Goal: Task Accomplishment & Management: Use online tool/utility

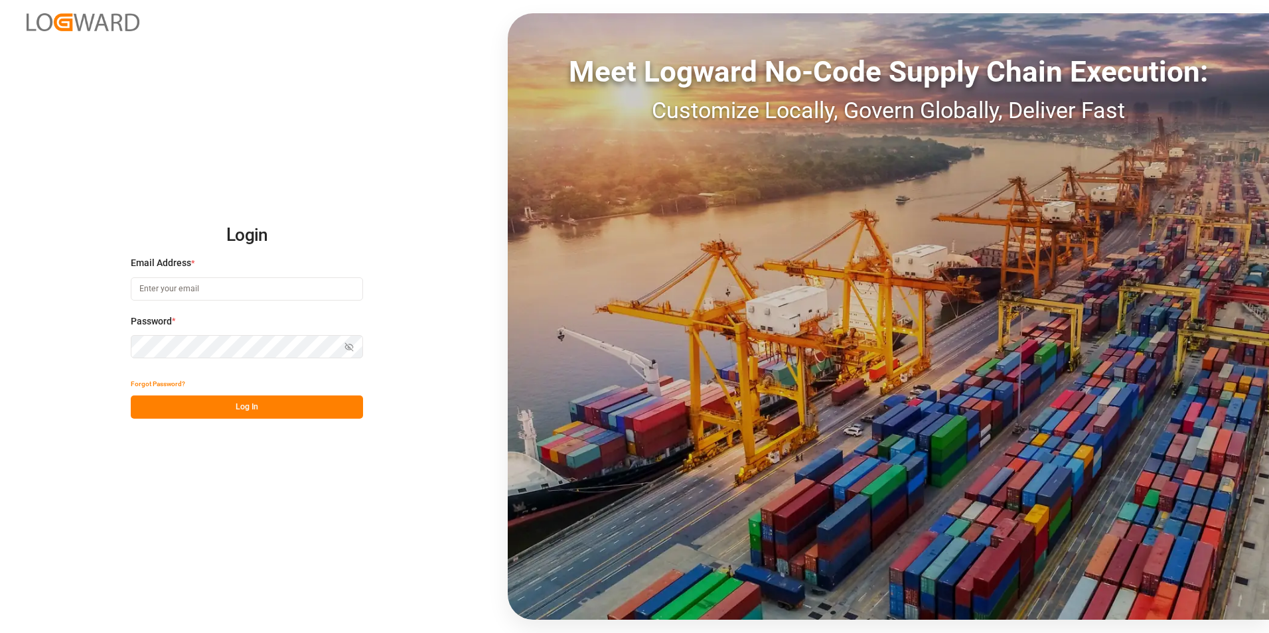
click at [234, 297] on input at bounding box center [247, 288] width 232 height 23
paste input "[EMAIL_ADDRESS][PERSON_NAME][DOMAIN_NAME]>"
click at [277, 400] on button "Log In" at bounding box center [247, 406] width 232 height 23
click at [265, 407] on button "Log In" at bounding box center [247, 406] width 232 height 23
click at [349, 342] on icon "button" at bounding box center [348, 346] width 9 height 9
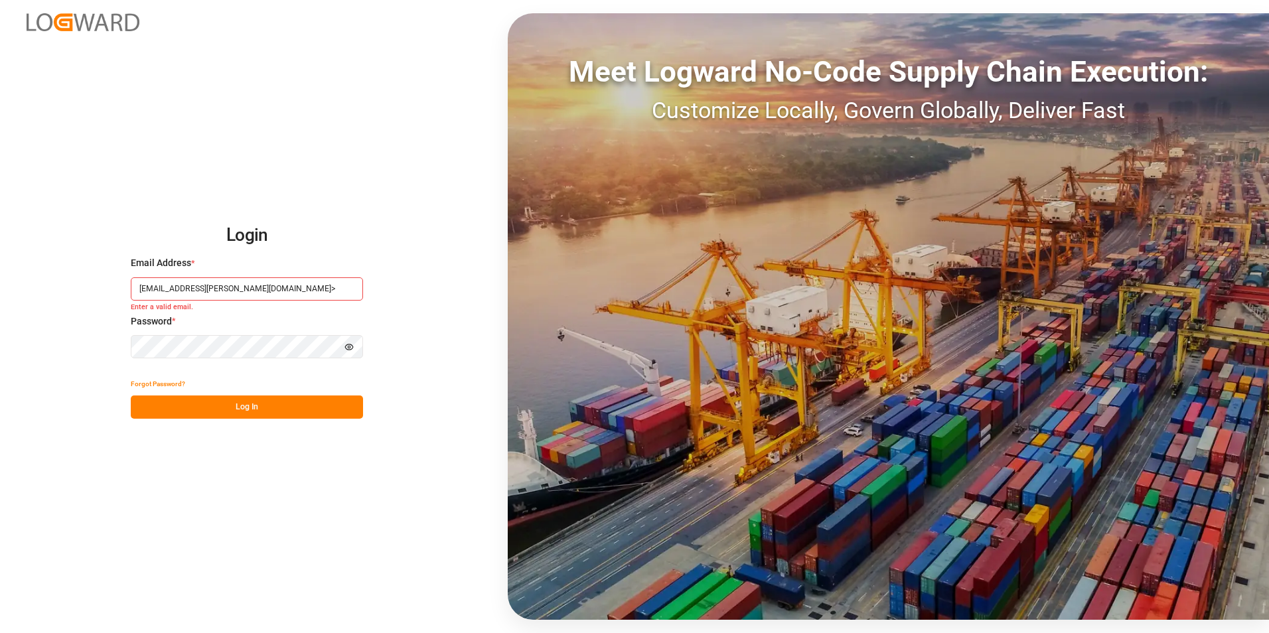
click at [326, 287] on input "[EMAIL_ADDRESS][PERSON_NAME][DOMAIN_NAME]>" at bounding box center [247, 288] width 232 height 23
type input "[EMAIL_ADDRESS][PERSON_NAME][DOMAIN_NAME]"
click at [285, 408] on button "Log In" at bounding box center [247, 406] width 232 height 23
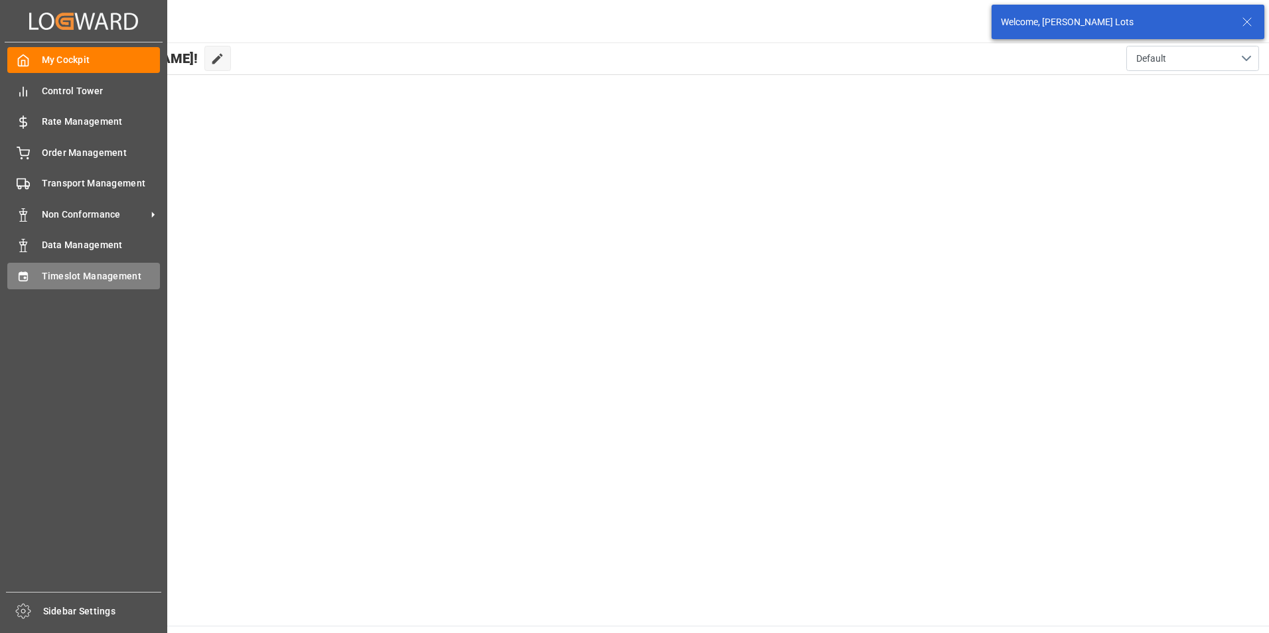
click at [96, 281] on span "Timeslot Management" at bounding box center [101, 276] width 119 height 14
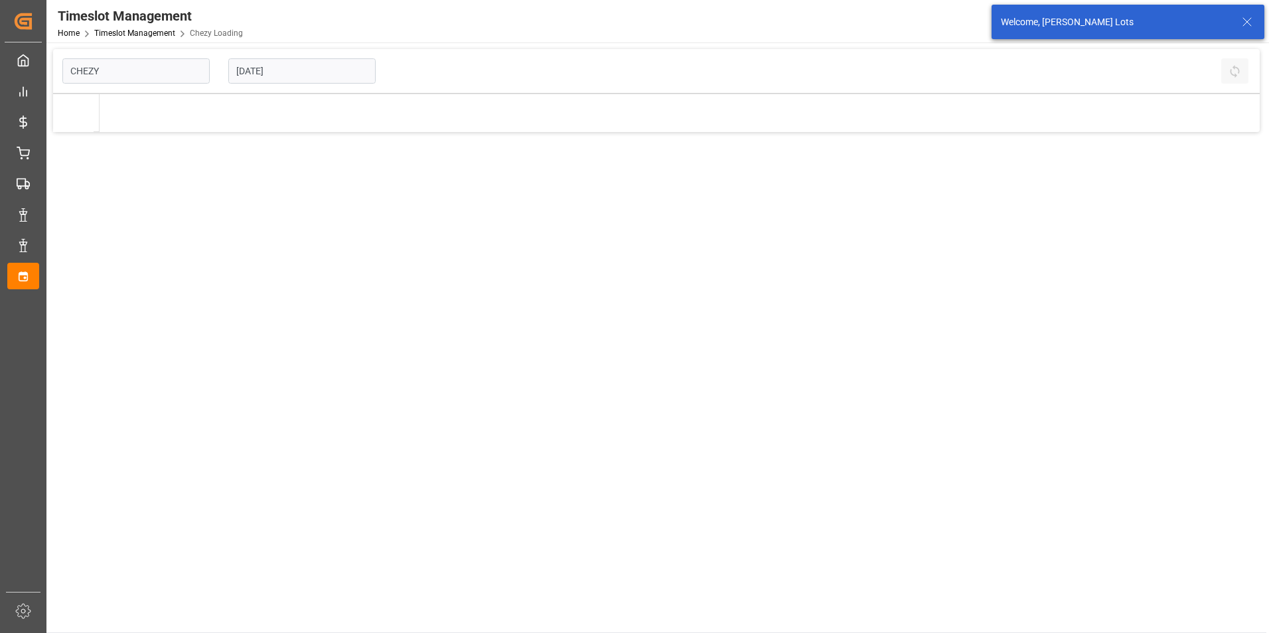
type input "Chezy Loading"
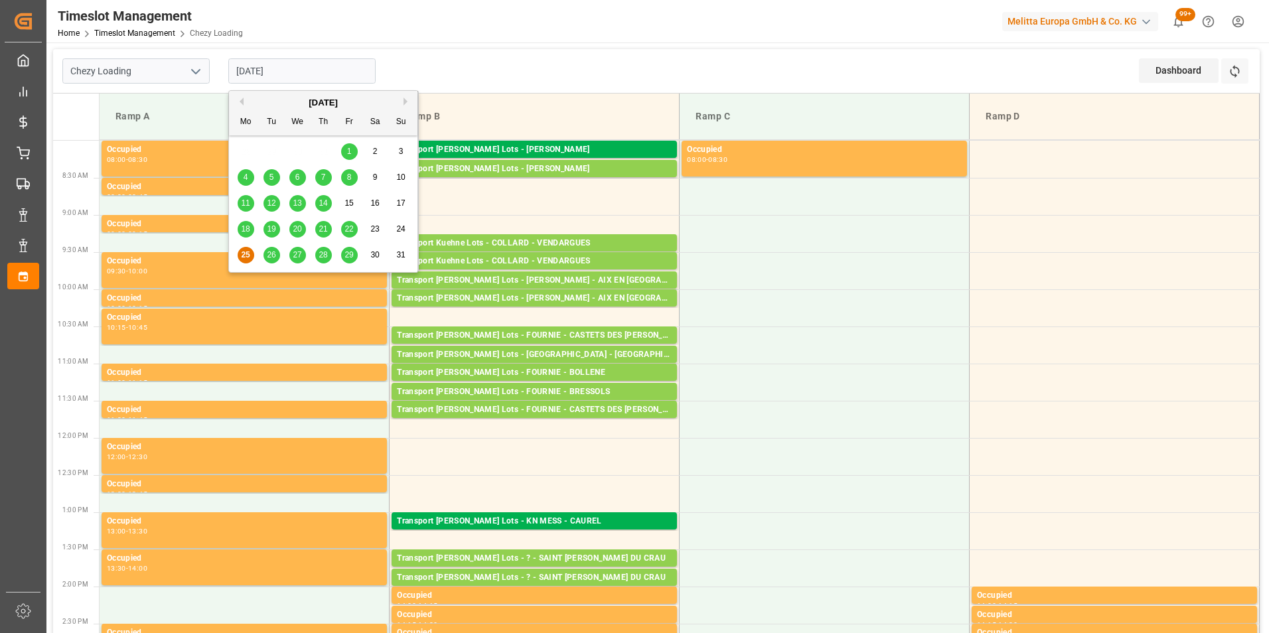
click at [247, 77] on input "[DATE]" at bounding box center [301, 70] width 147 height 25
click at [267, 257] on span "26" at bounding box center [271, 254] width 9 height 9
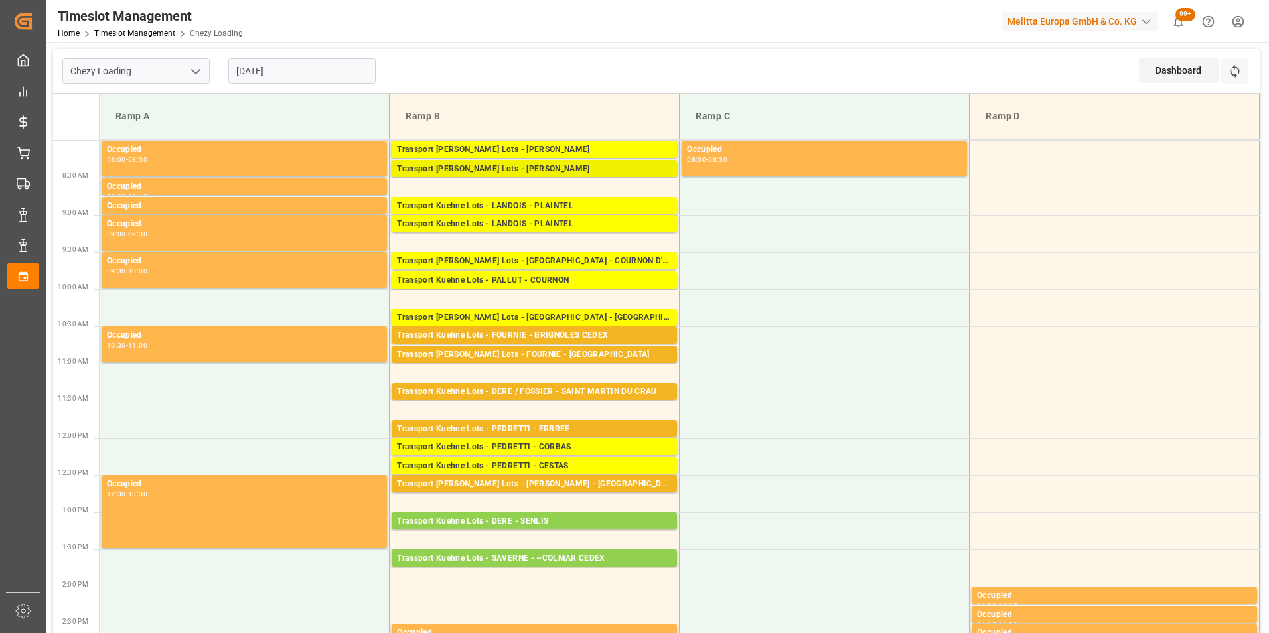
click at [571, 167] on div "Transport [PERSON_NAME] Lots - [PERSON_NAME]" at bounding box center [534, 169] width 275 height 13
click at [575, 151] on div "Transport [PERSON_NAME] Lots - [PERSON_NAME]" at bounding box center [534, 149] width 275 height 13
click at [640, 147] on div "Transport [PERSON_NAME] Lots - [PERSON_NAME]" at bounding box center [534, 149] width 275 height 13
click at [632, 164] on div "Transport [PERSON_NAME] Lots - [PERSON_NAME]" at bounding box center [534, 169] width 275 height 13
click at [620, 163] on div "Transport [PERSON_NAME] Lots - [PERSON_NAME]" at bounding box center [534, 169] width 275 height 13
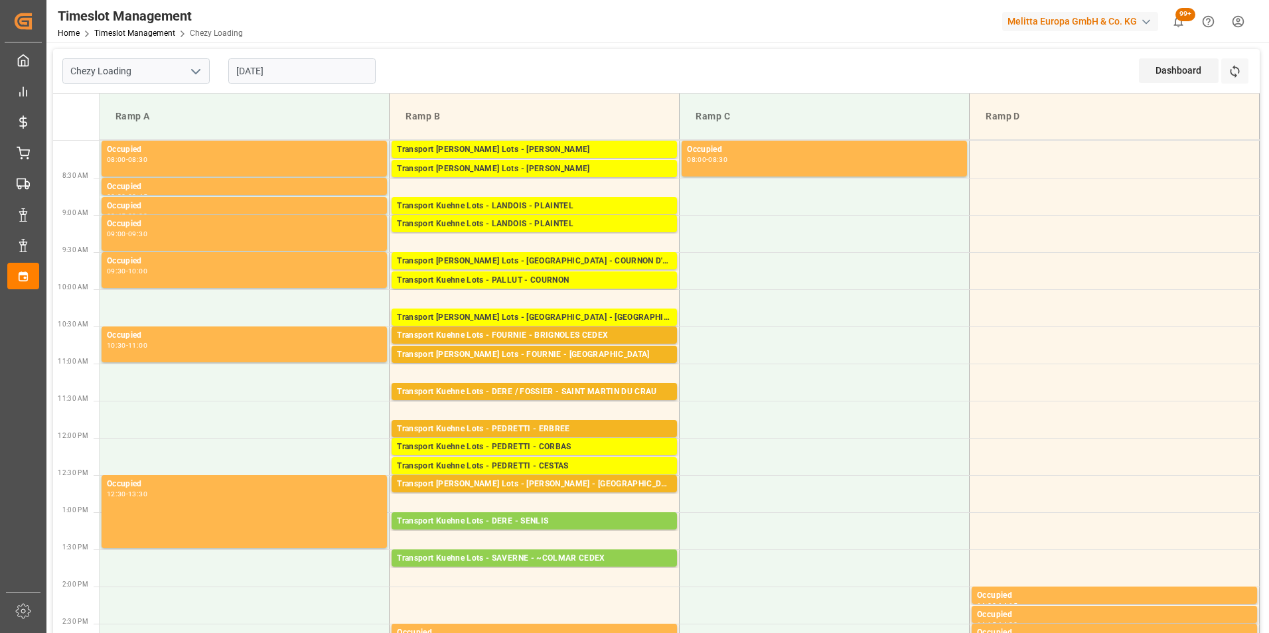
click at [616, 151] on div "Transport [PERSON_NAME] Lots - [PERSON_NAME]" at bounding box center [534, 149] width 275 height 13
click at [622, 167] on div "Transport [PERSON_NAME] Lots - [PERSON_NAME]" at bounding box center [534, 169] width 275 height 13
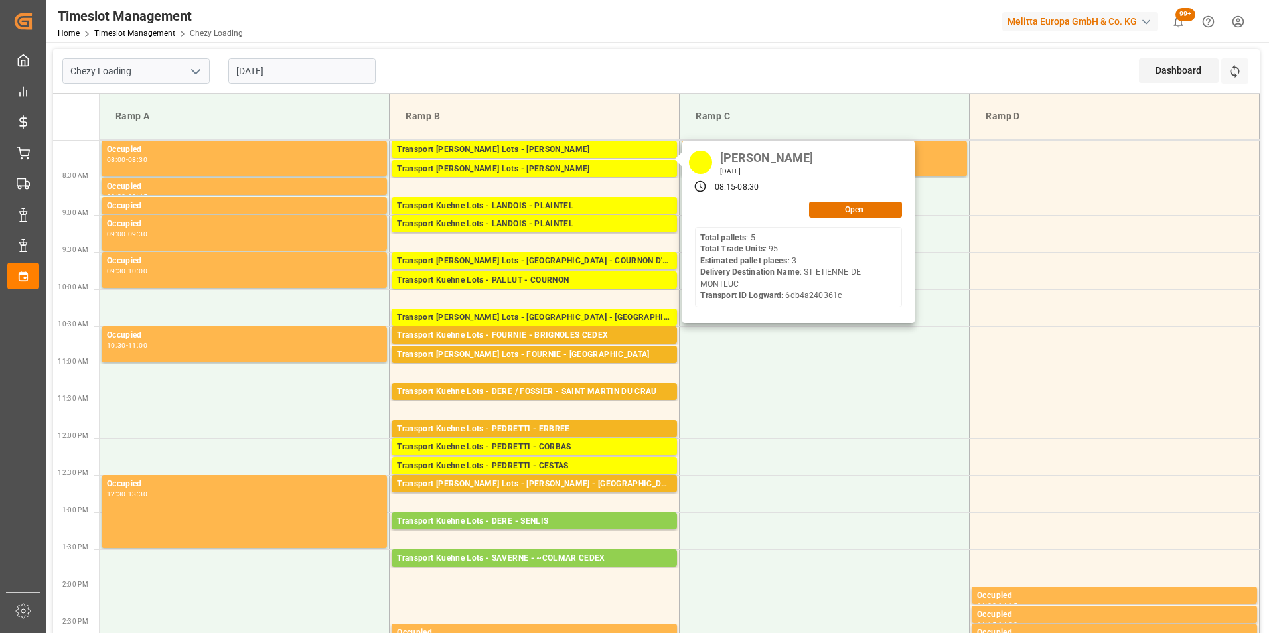
click at [249, 71] on input "[DATE]" at bounding box center [301, 70] width 147 height 25
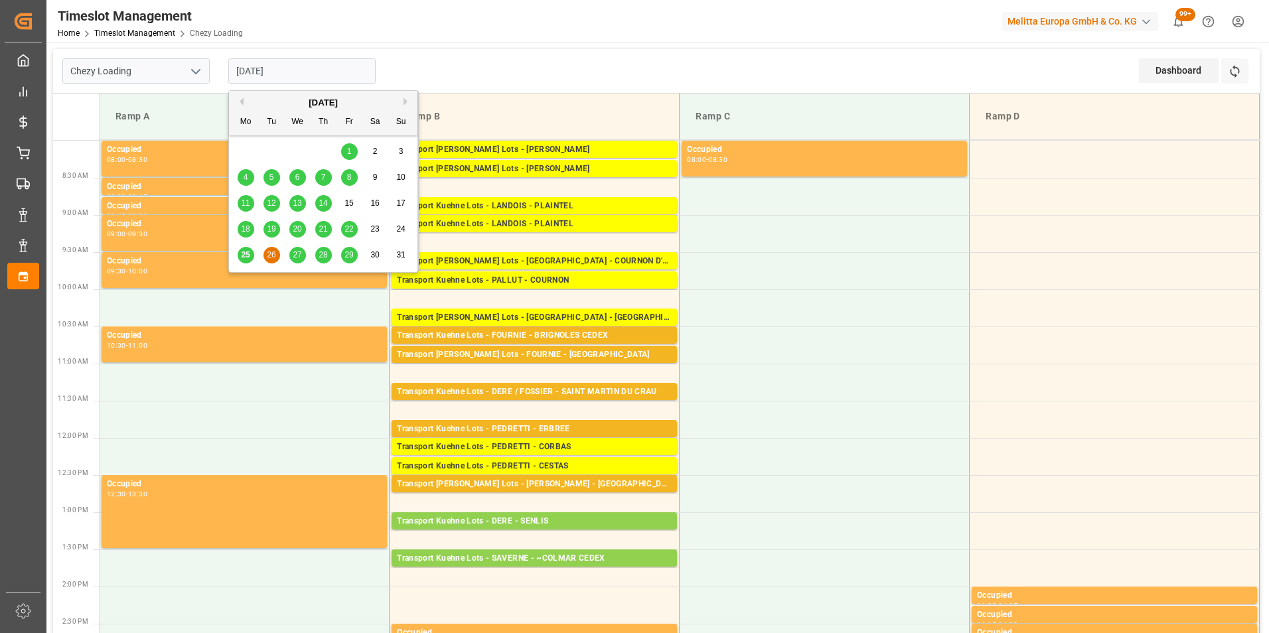
click at [299, 253] on span "27" at bounding box center [297, 254] width 9 height 9
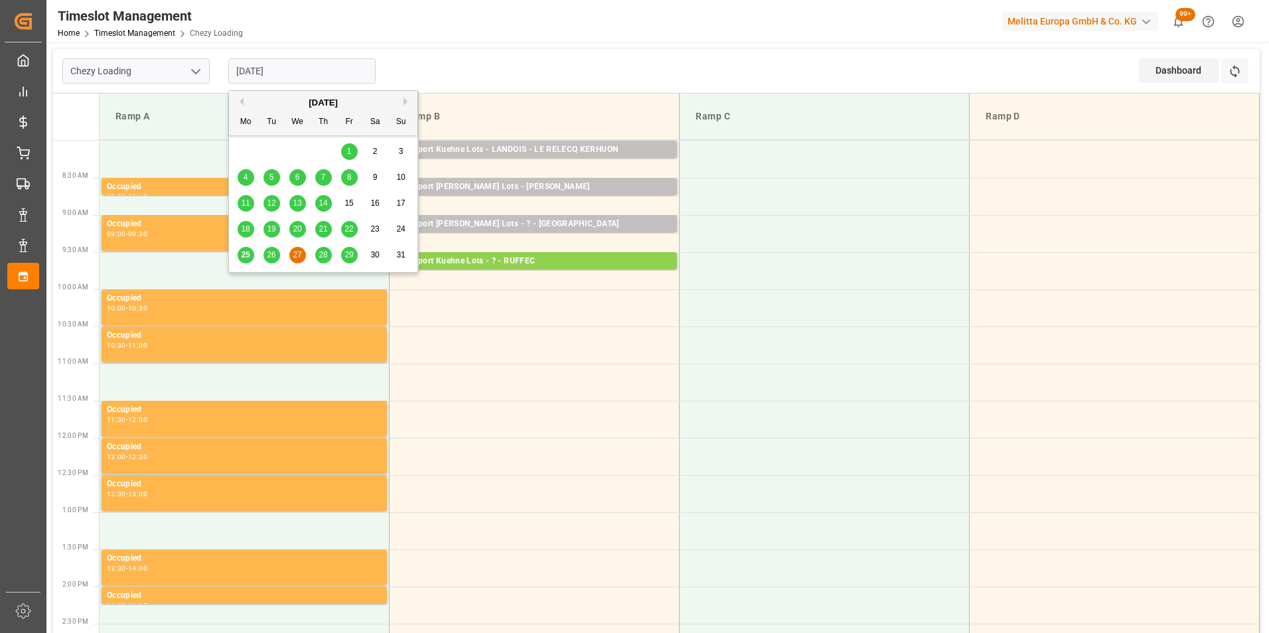
click at [255, 69] on input "[DATE]" at bounding box center [301, 70] width 147 height 25
click at [248, 249] on div "25" at bounding box center [246, 255] width 17 height 16
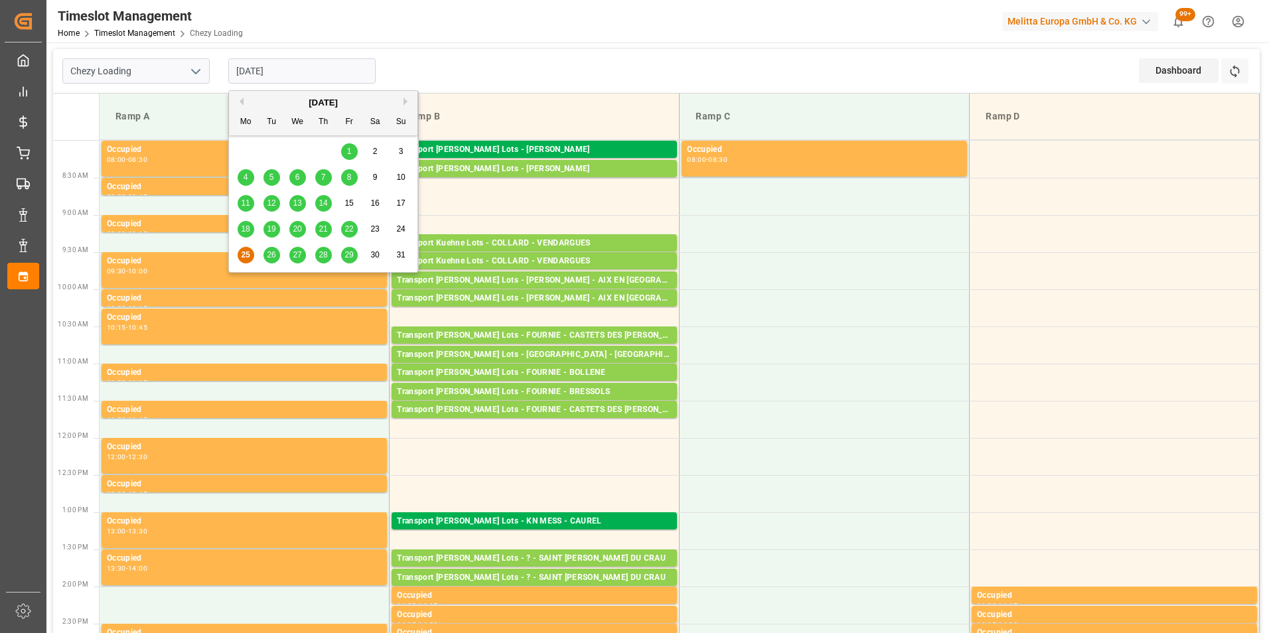
click at [283, 71] on input "[DATE]" at bounding box center [301, 70] width 147 height 25
click at [296, 254] on span "27" at bounding box center [297, 254] width 9 height 9
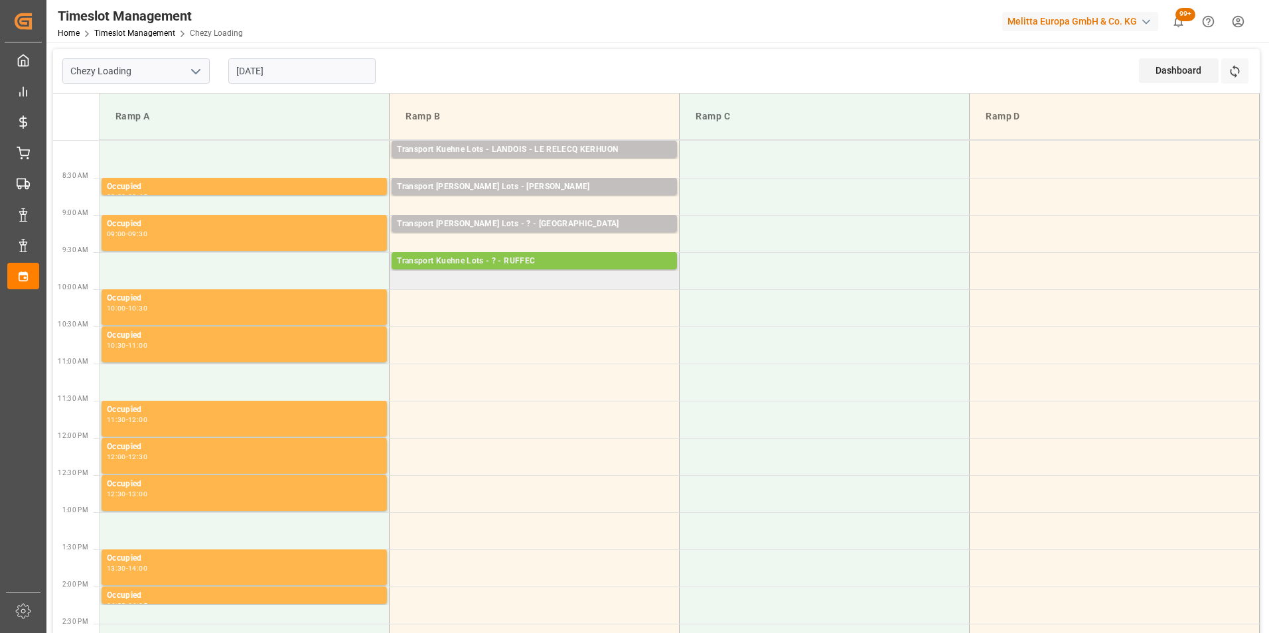
click at [553, 261] on div "Transport Kuehne Lots - ? - RUFFEC" at bounding box center [534, 261] width 275 height 13
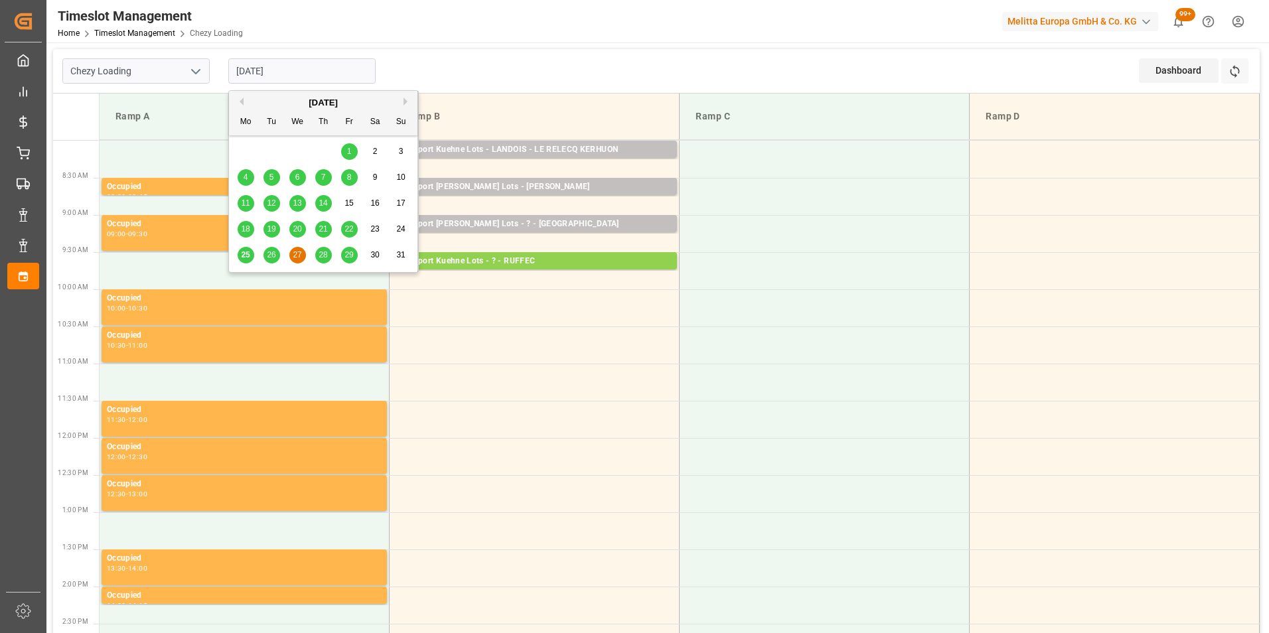
click at [275, 64] on input "[DATE]" at bounding box center [301, 70] width 147 height 25
click at [249, 251] on span "25" at bounding box center [245, 254] width 9 height 9
type input "[DATE]"
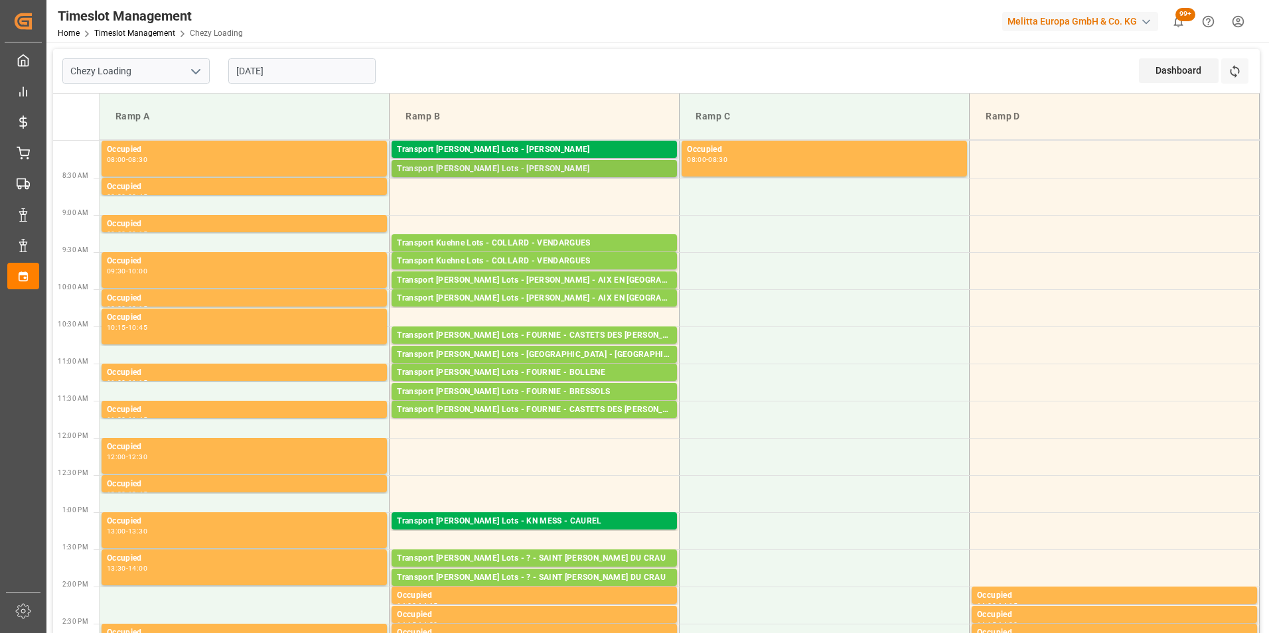
click at [594, 172] on div "Transport [PERSON_NAME] Lots - [PERSON_NAME]" at bounding box center [534, 169] width 275 height 13
drag, startPoint x: 598, startPoint y: 170, endPoint x: 553, endPoint y: 169, distance: 45.1
click at [553, 169] on div "Transport [PERSON_NAME] Lots - [PERSON_NAME]" at bounding box center [534, 169] width 275 height 13
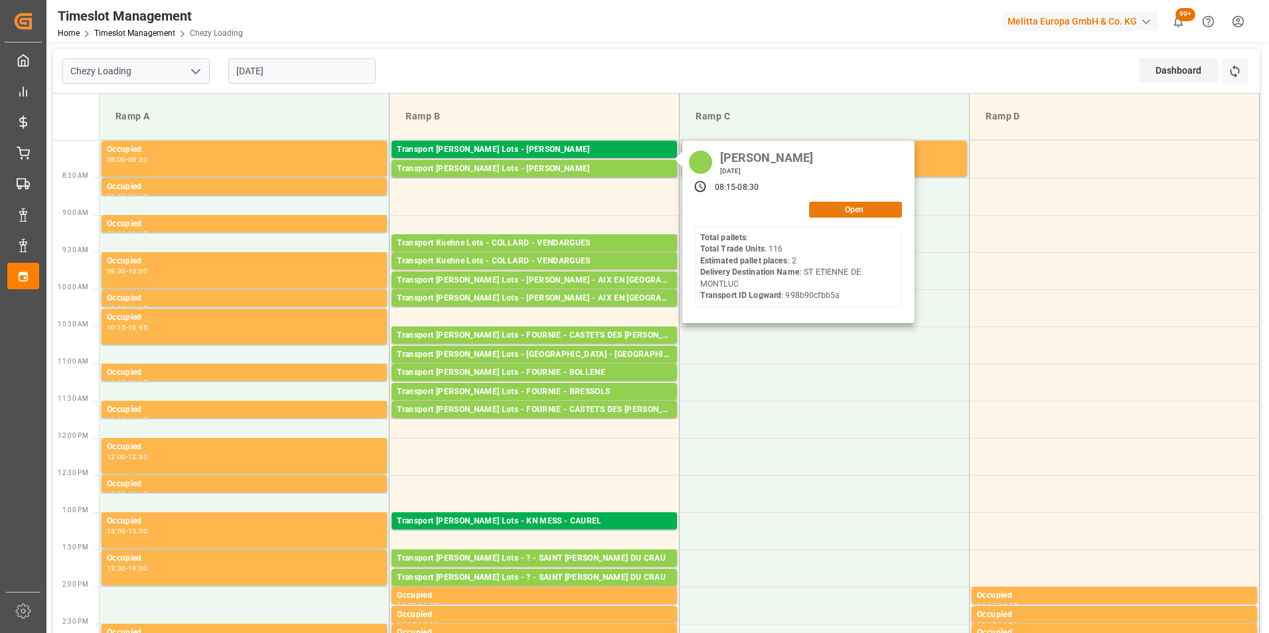
click at [823, 213] on button "Open" at bounding box center [855, 210] width 93 height 16
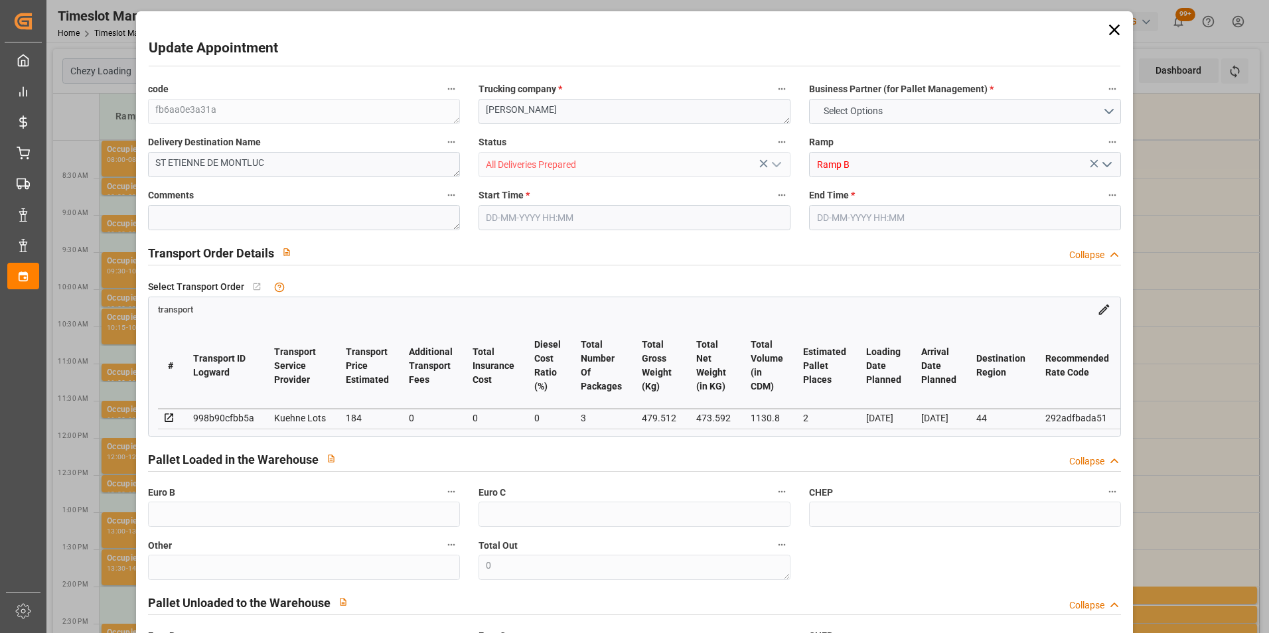
type input "2"
type input "184"
type input "0"
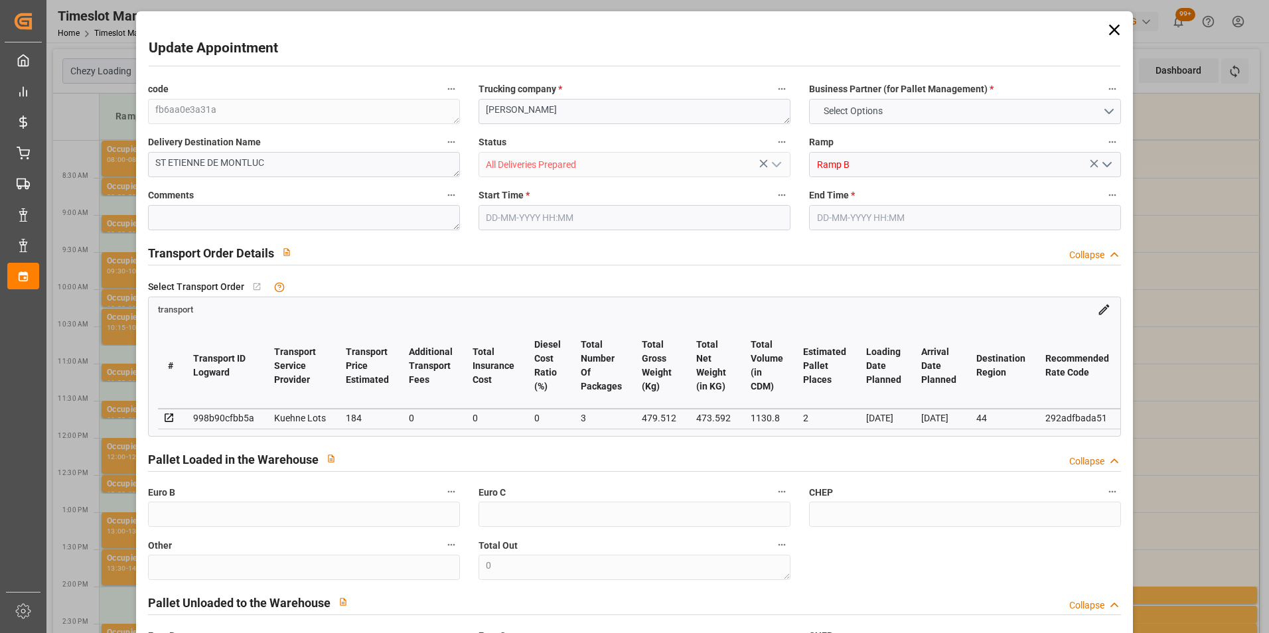
type input "184"
type input "0"
type input "3"
type input "473.592"
type input "548.512"
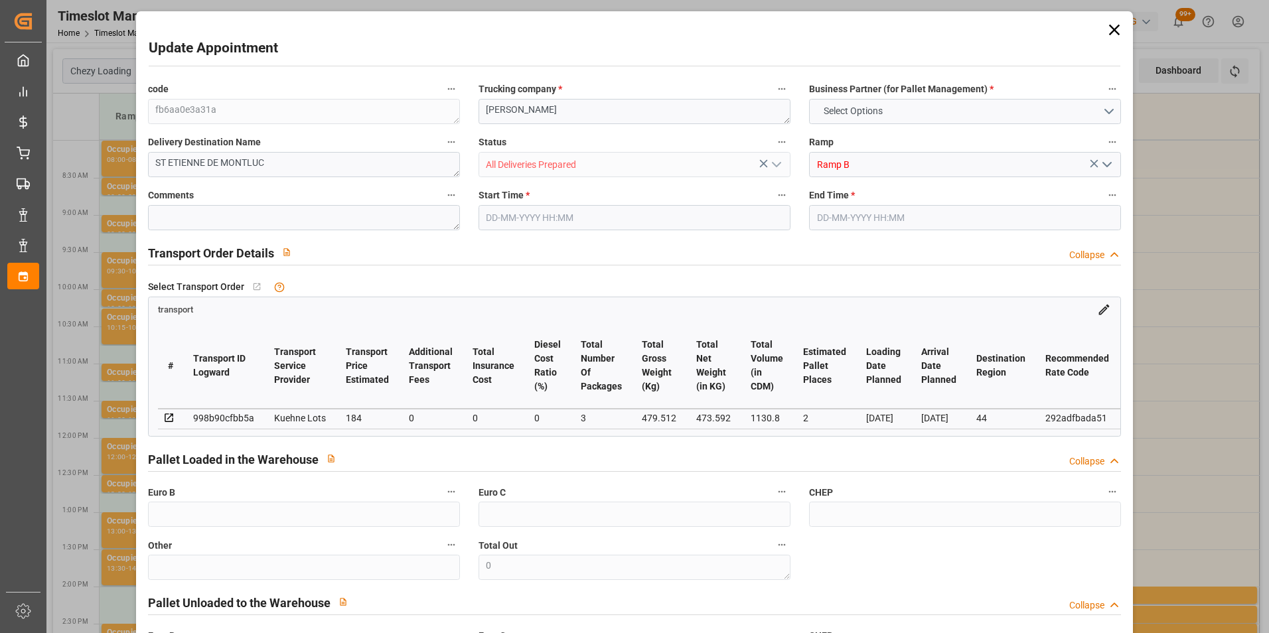
type input "1130.8"
type input "44"
type input "0"
type input "116"
type input "3"
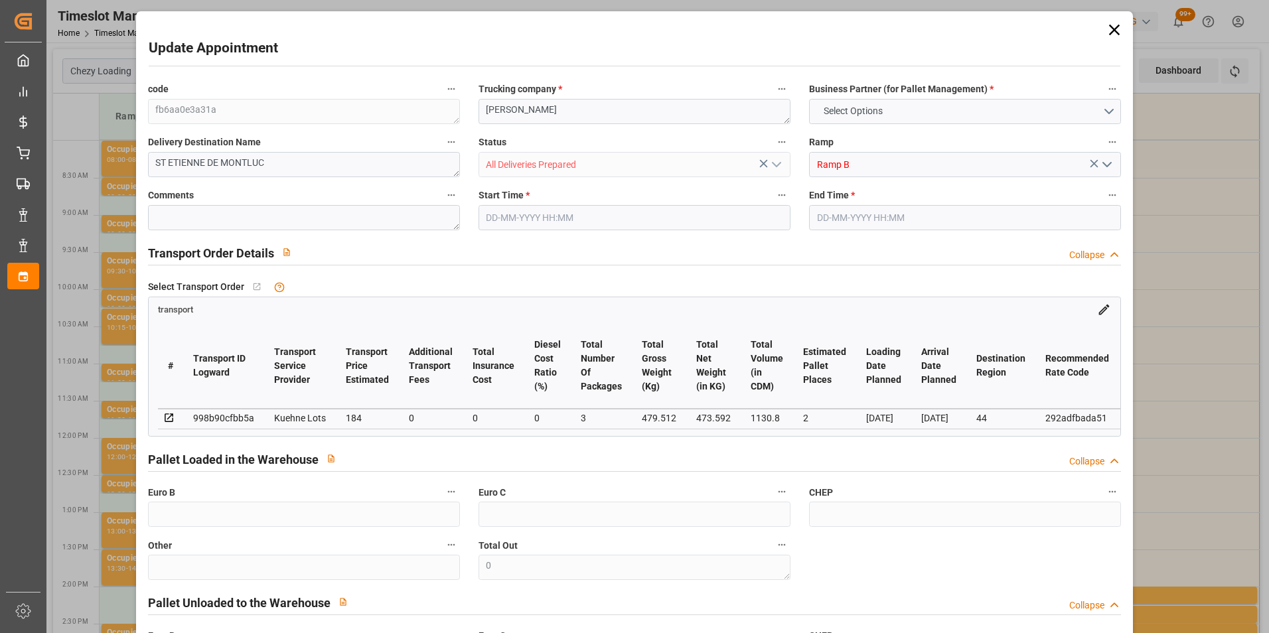
type input "101"
type input "479.512"
type input "0"
type input "4710.8598"
type input "0"
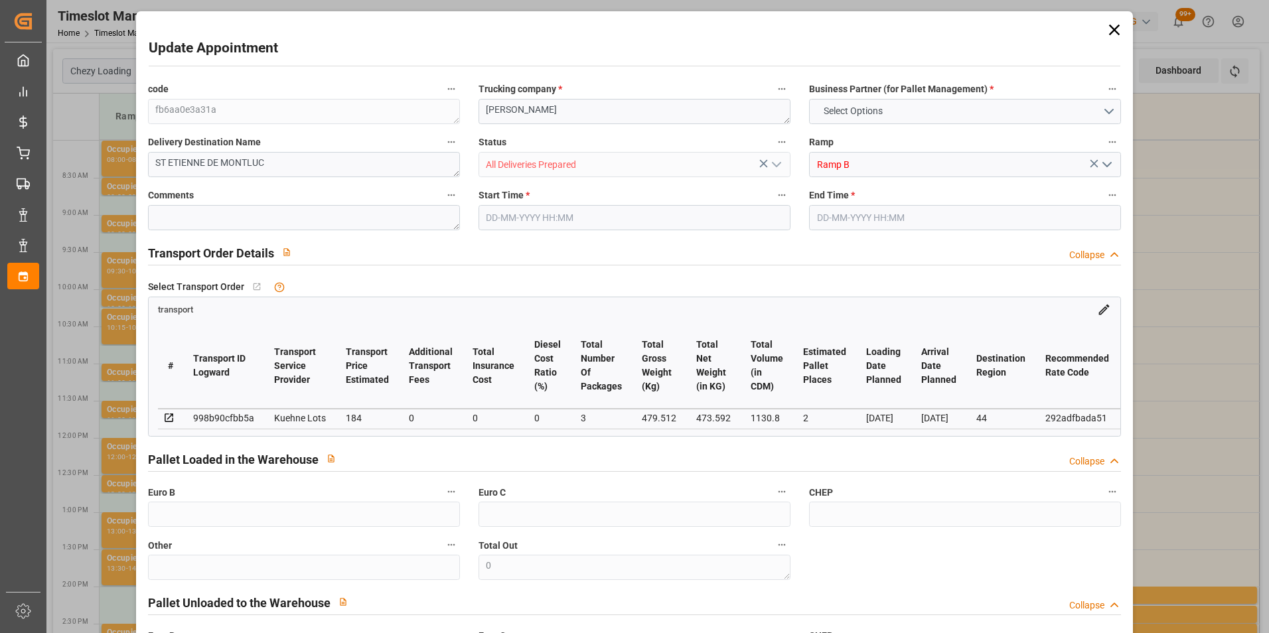
type input "0"
type input "21"
type input "35"
type input "[DATE] 08:15"
type input "[DATE] 08:30"
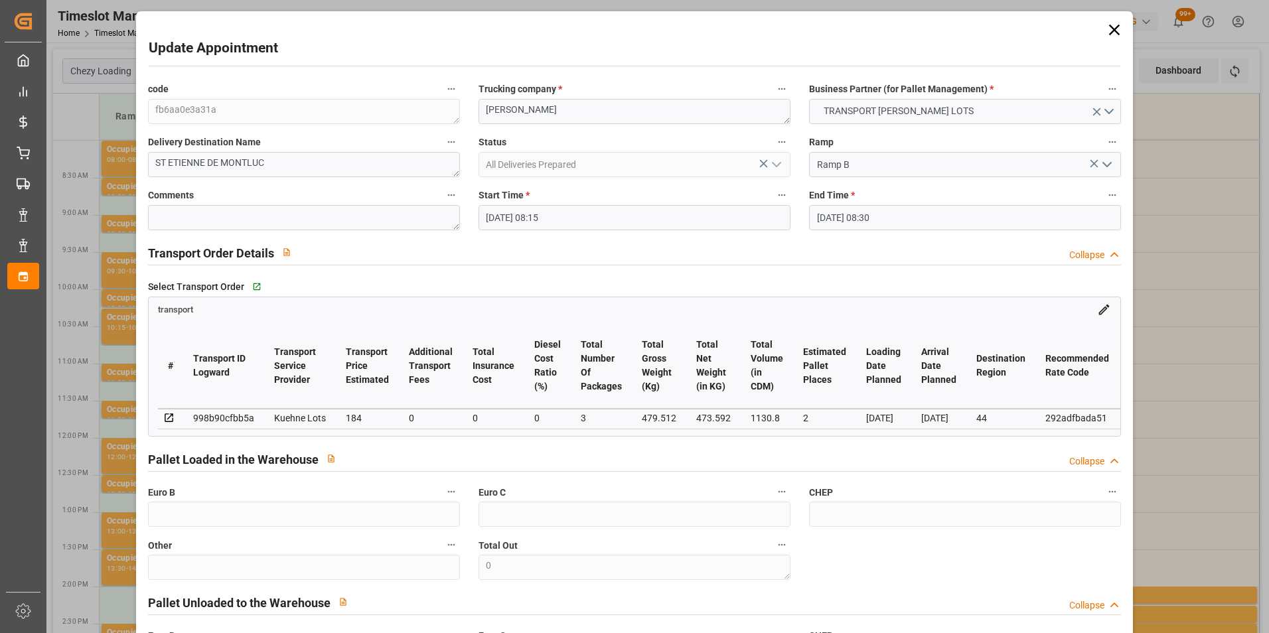
type input "[DATE] 15:14"
type input "[DATE] 11:28"
type input "[DATE]"
click at [500, 217] on input "[DATE] 08:15" at bounding box center [634, 217] width 312 height 25
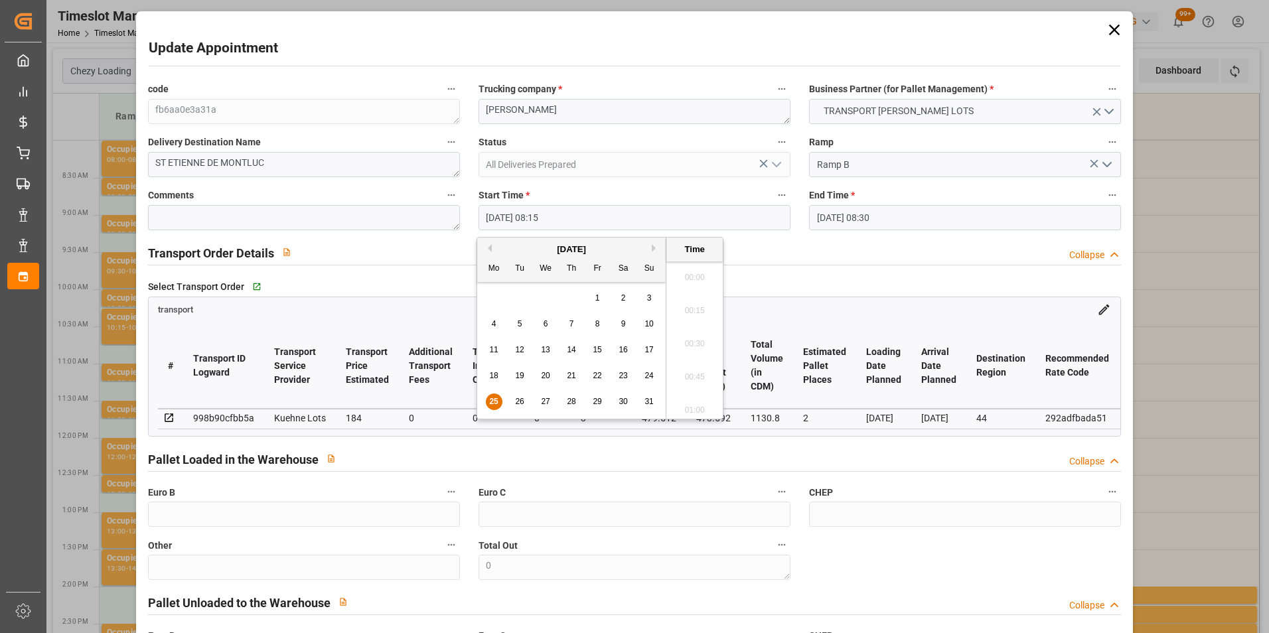
scroll to position [1033, 0]
click at [541, 402] on span "27" at bounding box center [545, 401] width 9 height 9
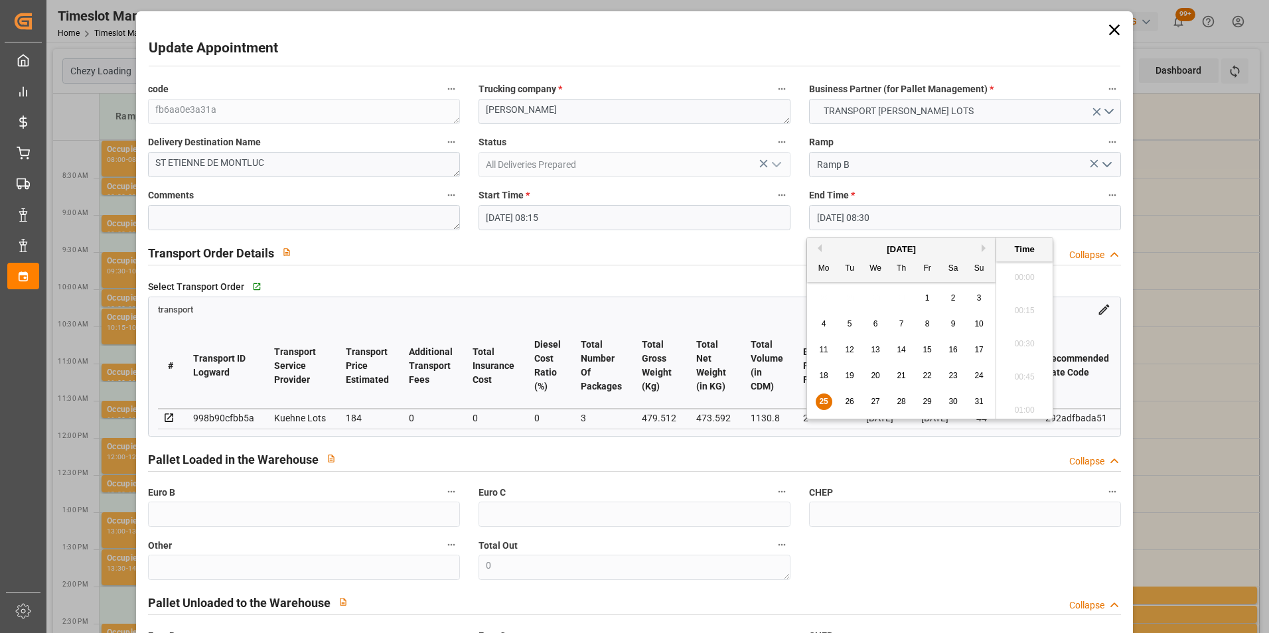
click at [842, 210] on input "[DATE] 08:30" at bounding box center [965, 217] width 312 height 25
click at [608, 220] on input "[DATE] 08:15" at bounding box center [634, 217] width 312 height 25
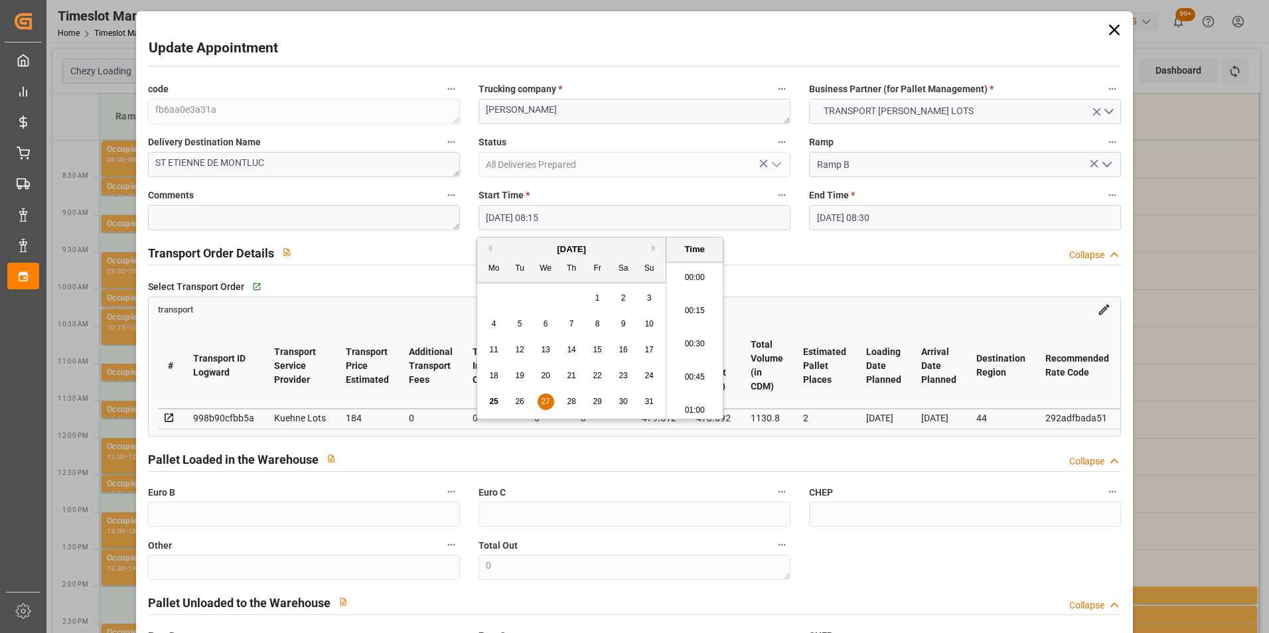
scroll to position [1033, 0]
click at [548, 403] on span "27" at bounding box center [545, 401] width 9 height 9
click at [695, 370] on li "10:00" at bounding box center [694, 372] width 56 height 33
type input "[DATE] 10:00"
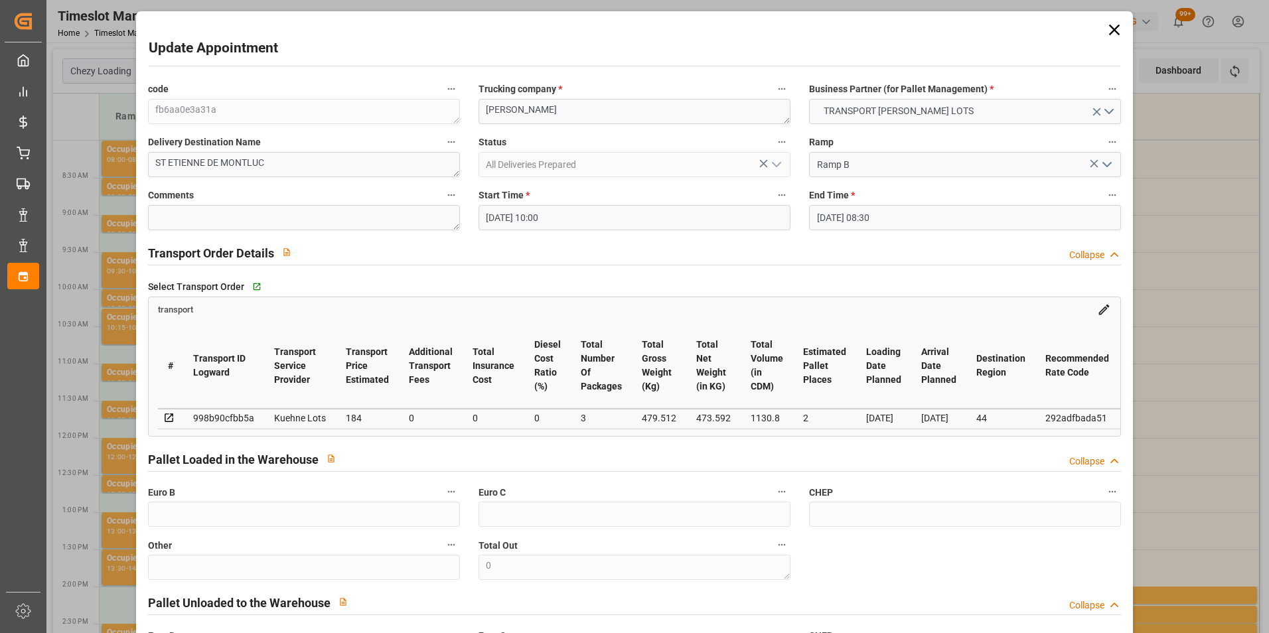
click at [827, 218] on input "[DATE] 08:30" at bounding box center [965, 217] width 312 height 25
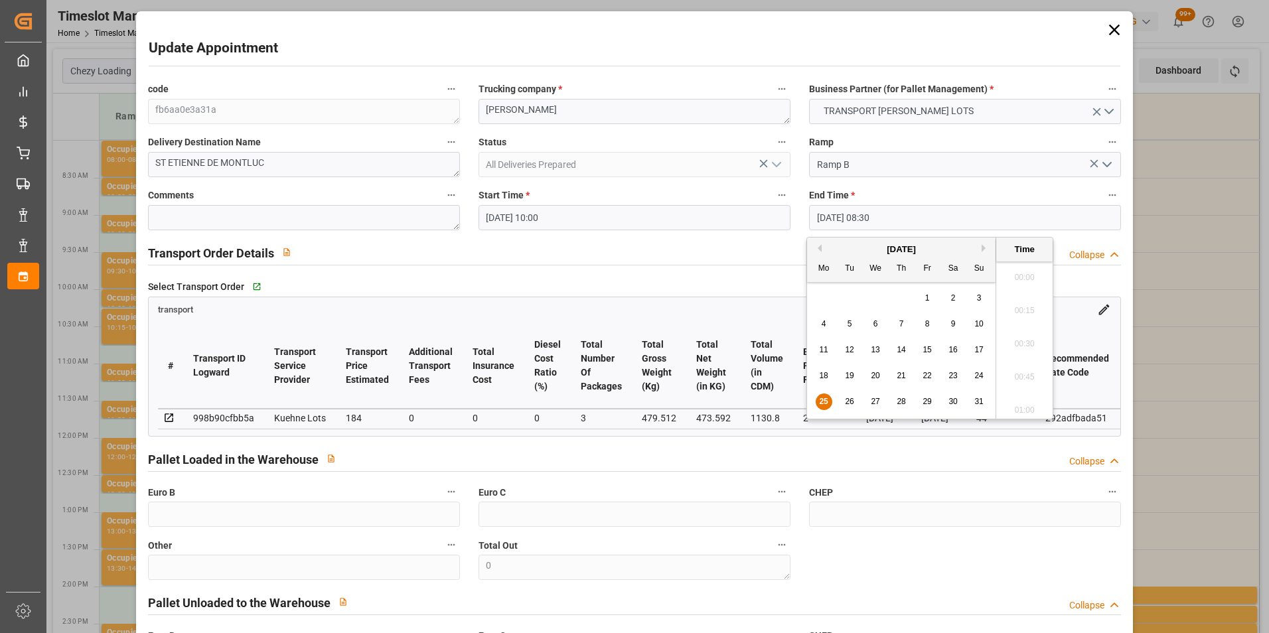
scroll to position [1066, 0]
click at [879, 401] on span "27" at bounding box center [874, 401] width 9 height 9
click at [1017, 367] on li "10:15" at bounding box center [1024, 372] width 56 height 33
type input "[DATE] 10:15"
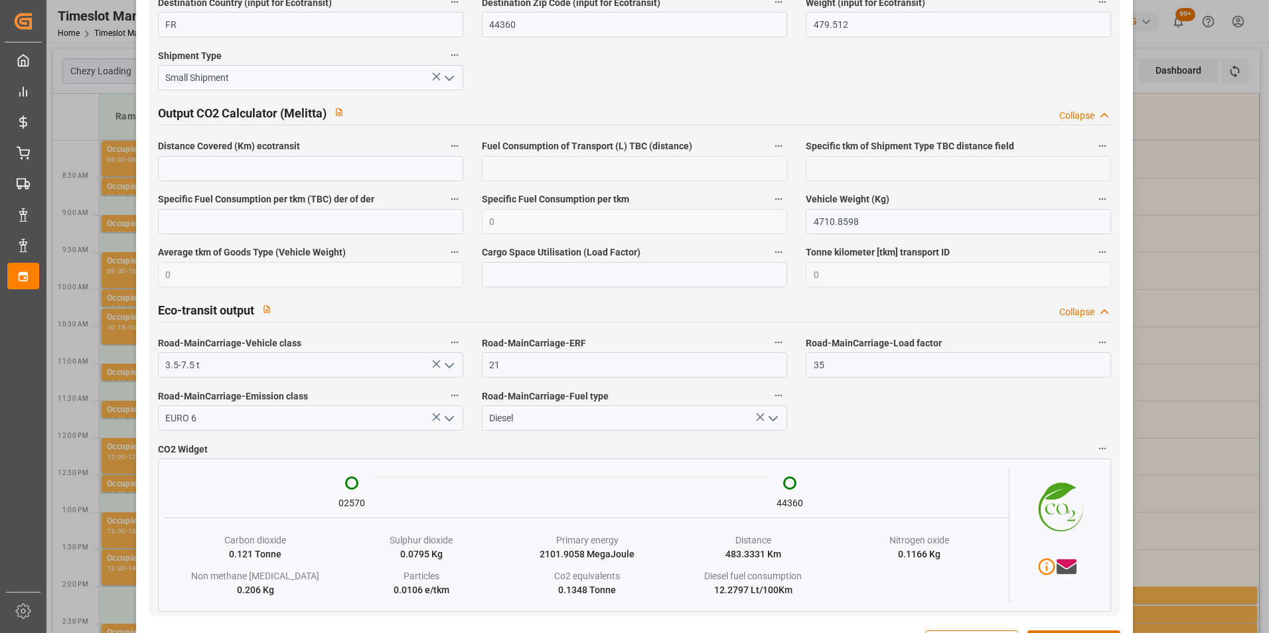
scroll to position [2165, 0]
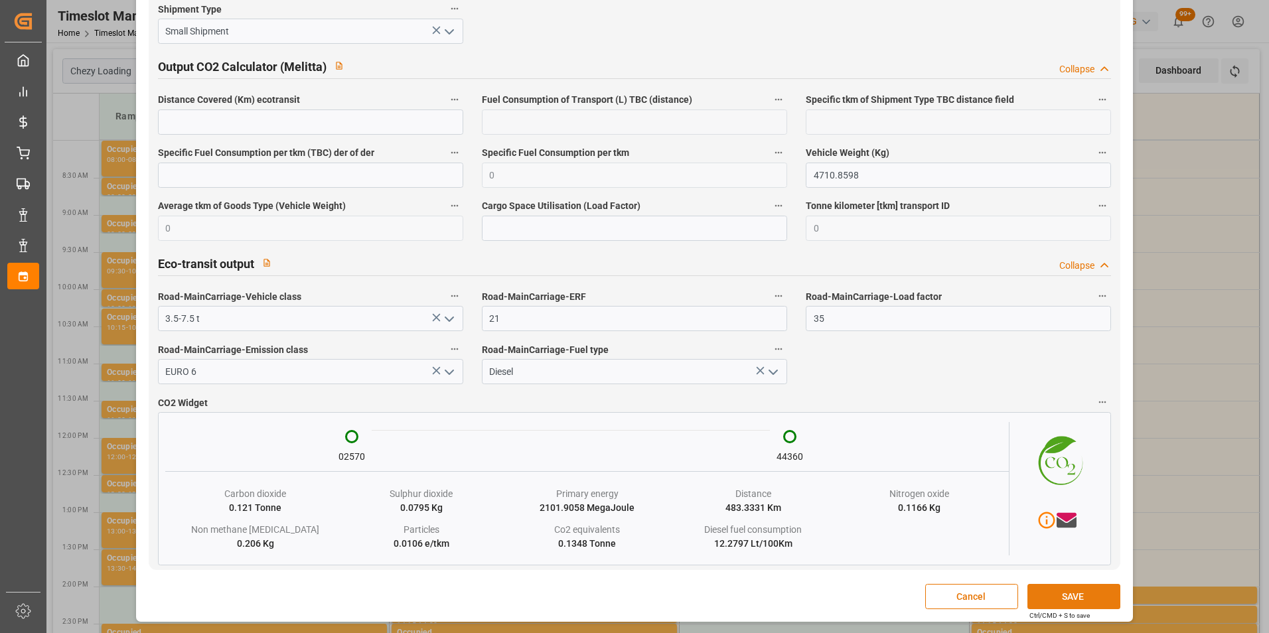
click at [1061, 598] on button "SAVE" at bounding box center [1073, 596] width 93 height 25
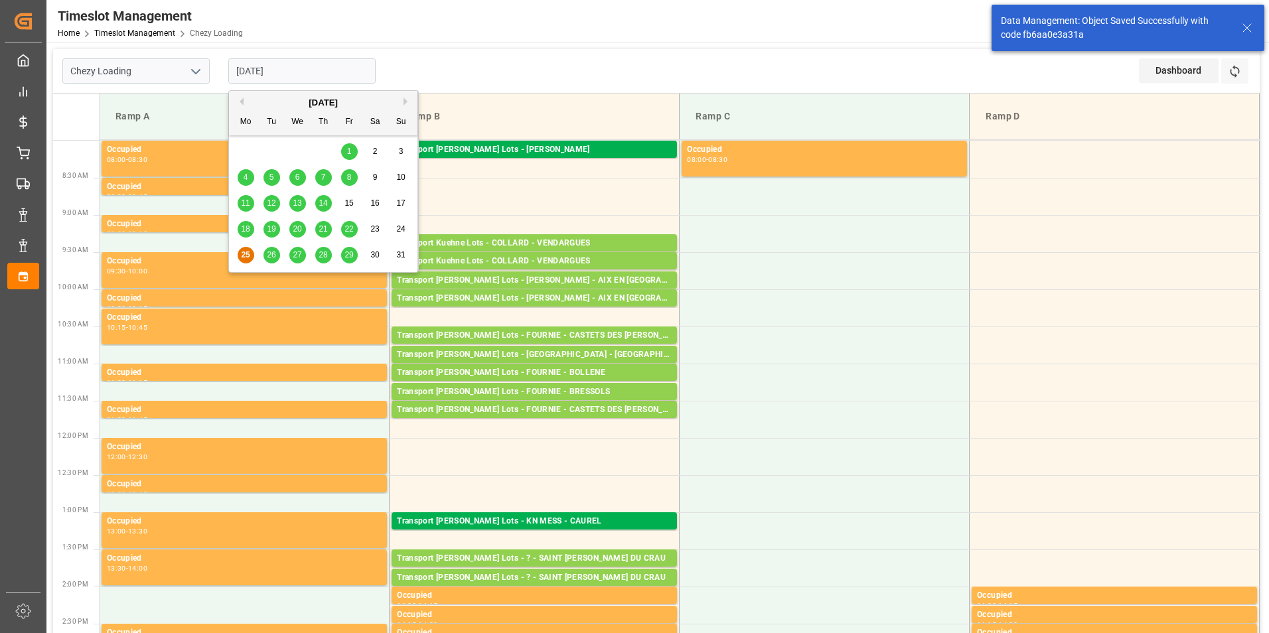
click at [286, 72] on input "[DATE]" at bounding box center [301, 70] width 147 height 25
click at [299, 257] on span "27" at bounding box center [297, 254] width 9 height 9
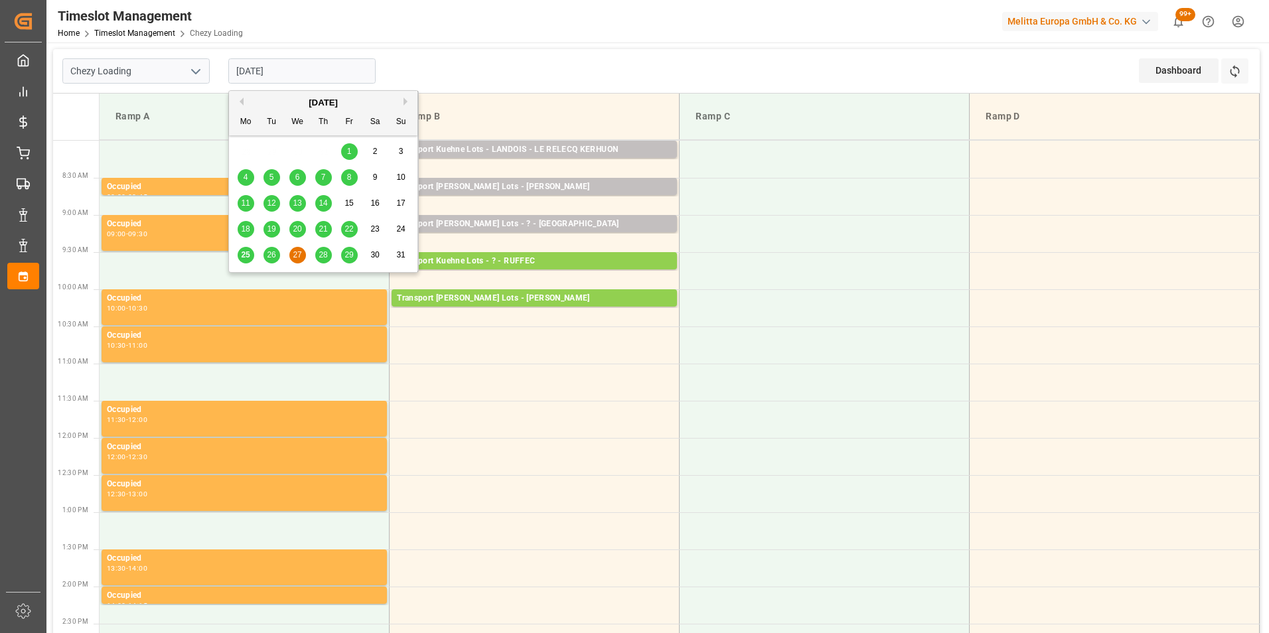
click at [265, 70] on input "[DATE]" at bounding box center [301, 70] width 147 height 25
click at [271, 254] on span "26" at bounding box center [271, 254] width 9 height 9
type input "[DATE]"
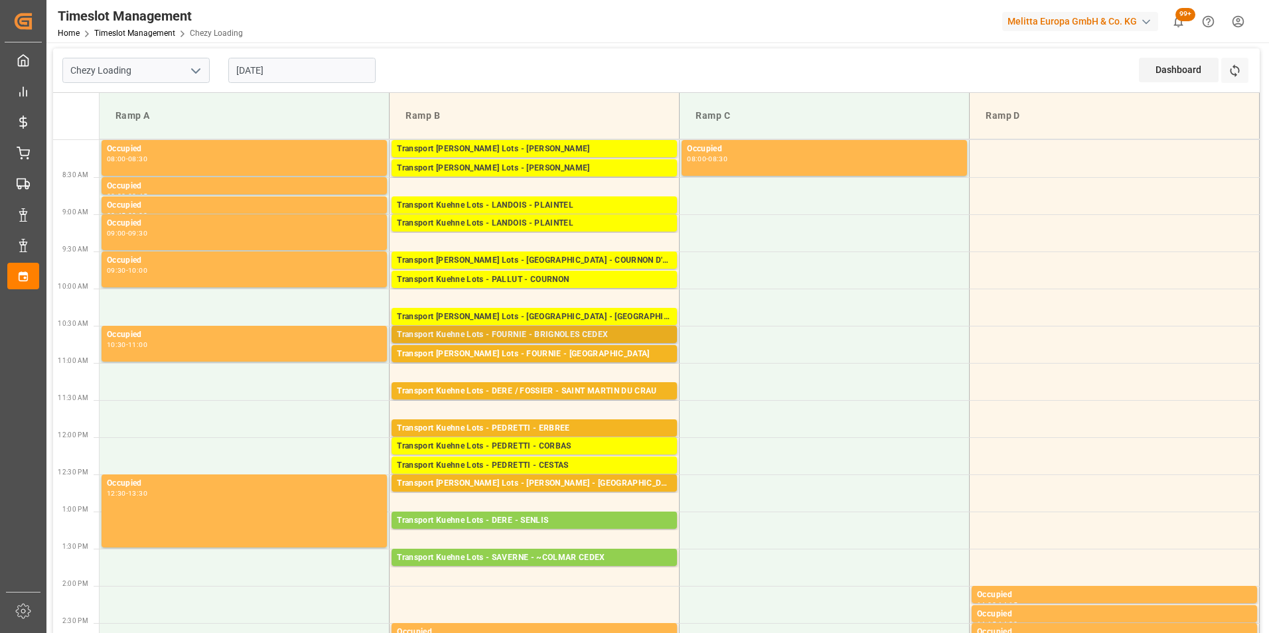
scroll to position [0, 0]
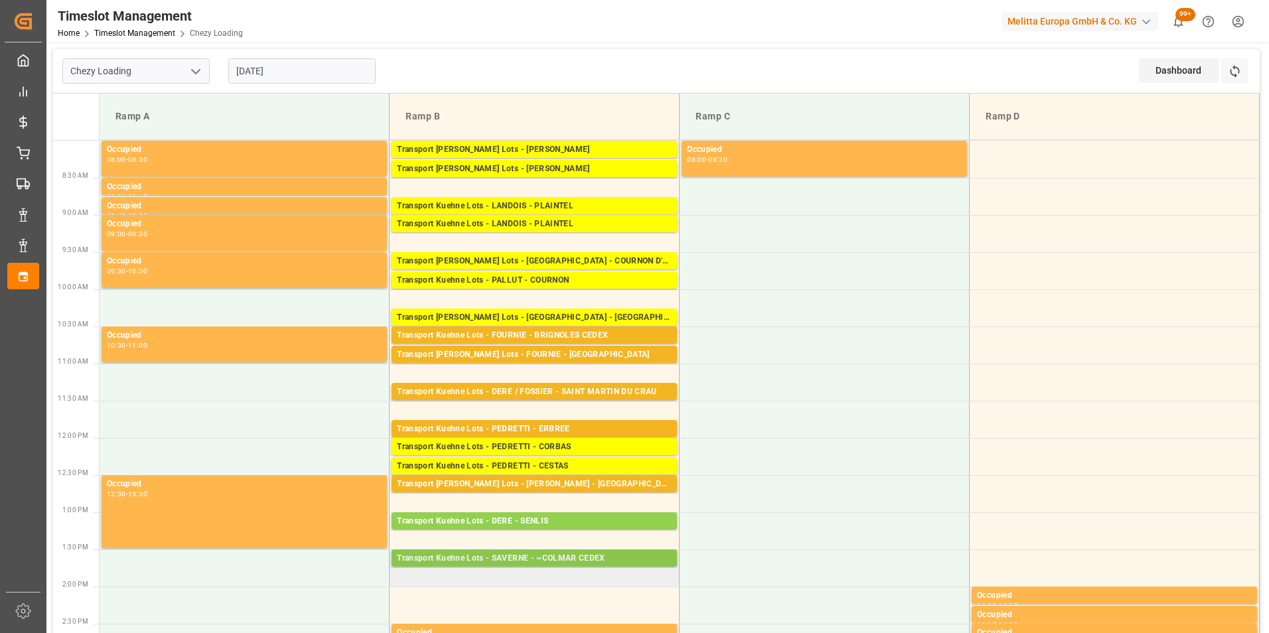
click at [555, 560] on div "Transport Kuehne Lots - SAVERNE - ~COLMAR CEDEX" at bounding box center [534, 558] width 275 height 13
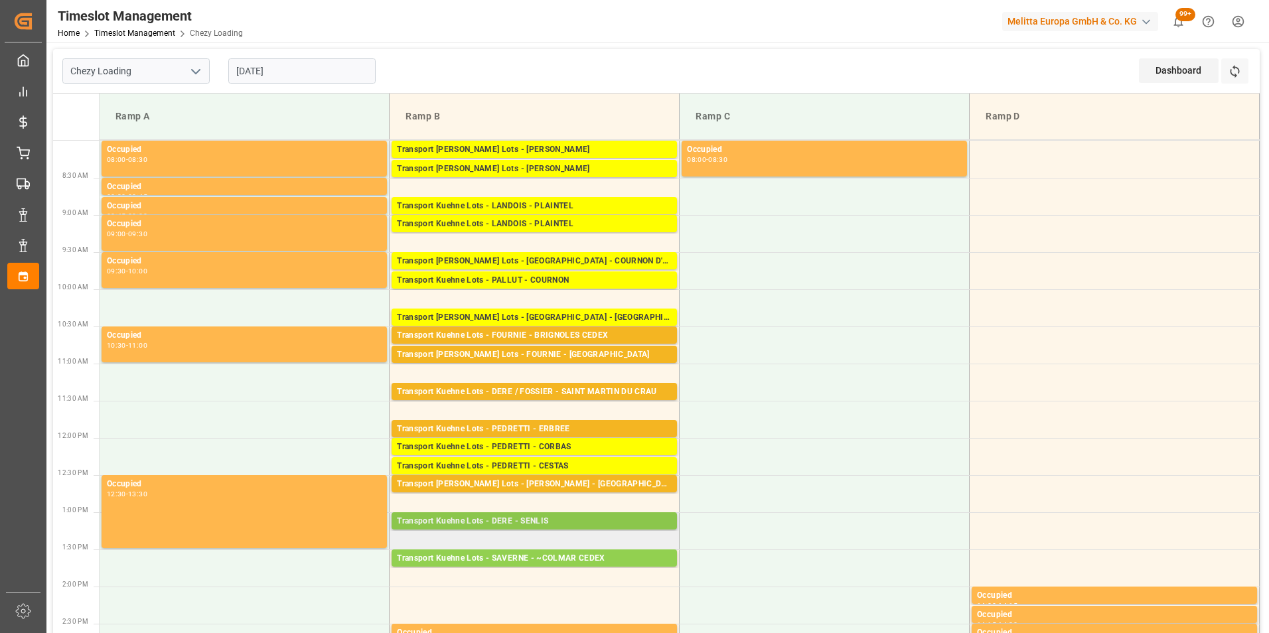
click at [547, 516] on div "Transport Kuehne Lots - DERE - SENLIS" at bounding box center [534, 521] width 275 height 13
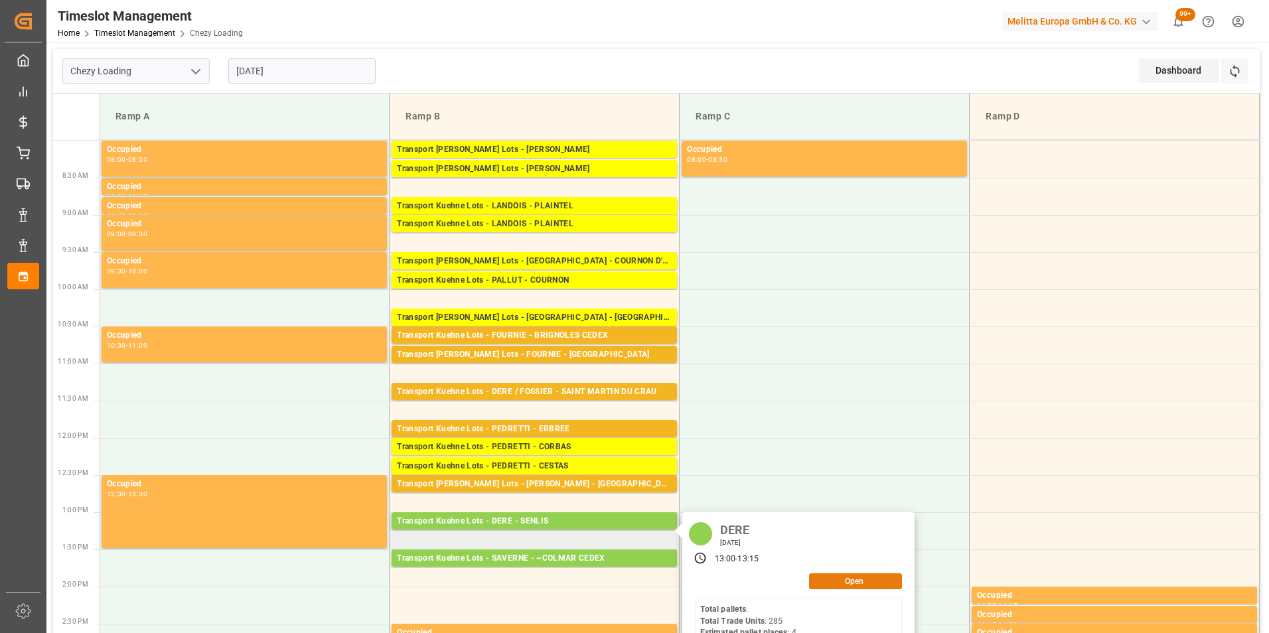
click at [822, 579] on button "Open" at bounding box center [855, 581] width 93 height 16
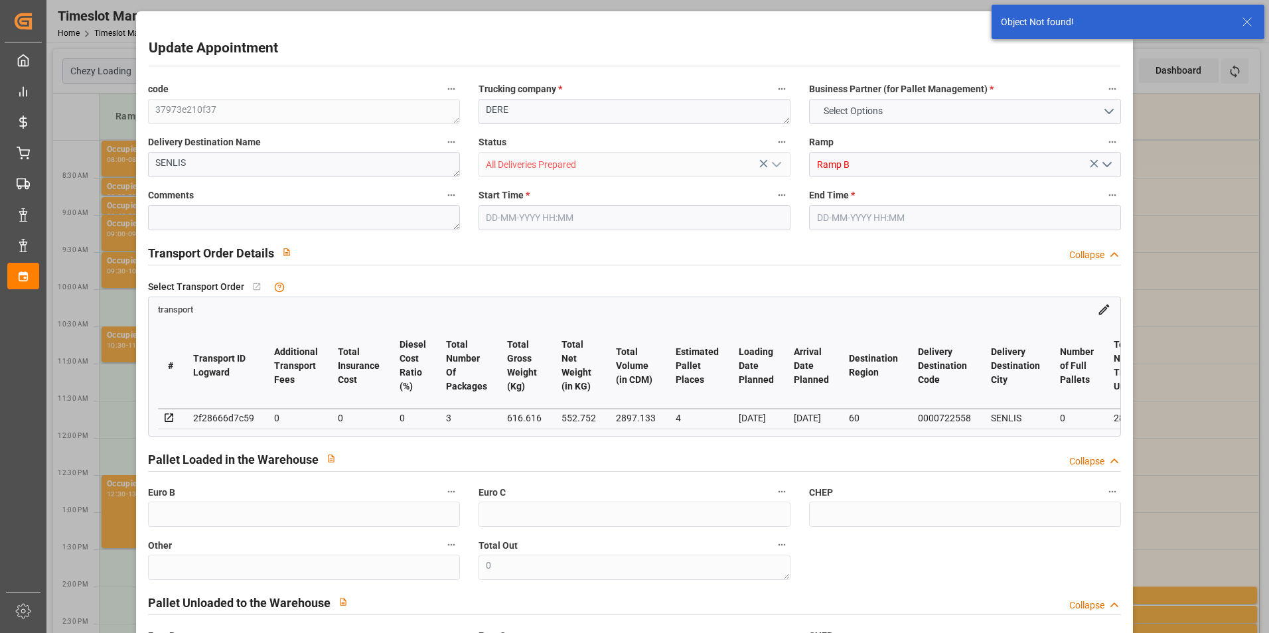
type input "2"
type input "184"
type input "0"
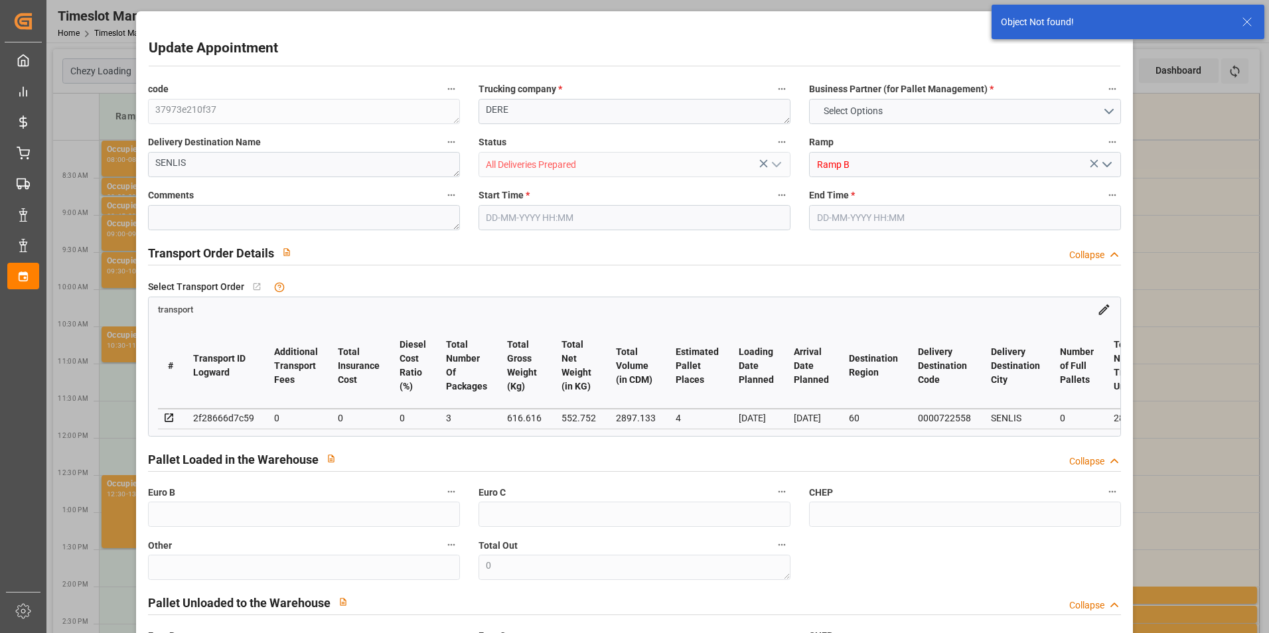
type input "184"
type input "0"
type input "3"
type input "473.592"
type input "548.512"
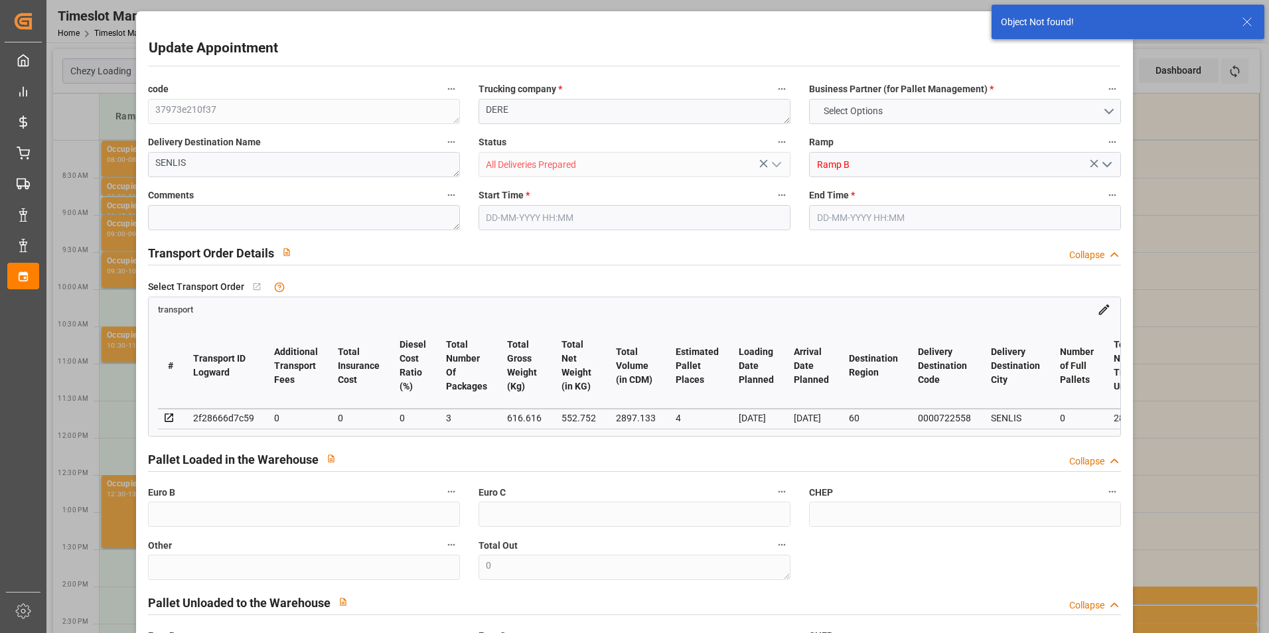
type input "1130.8"
type input "44"
type input "0"
type input "116"
type input "3"
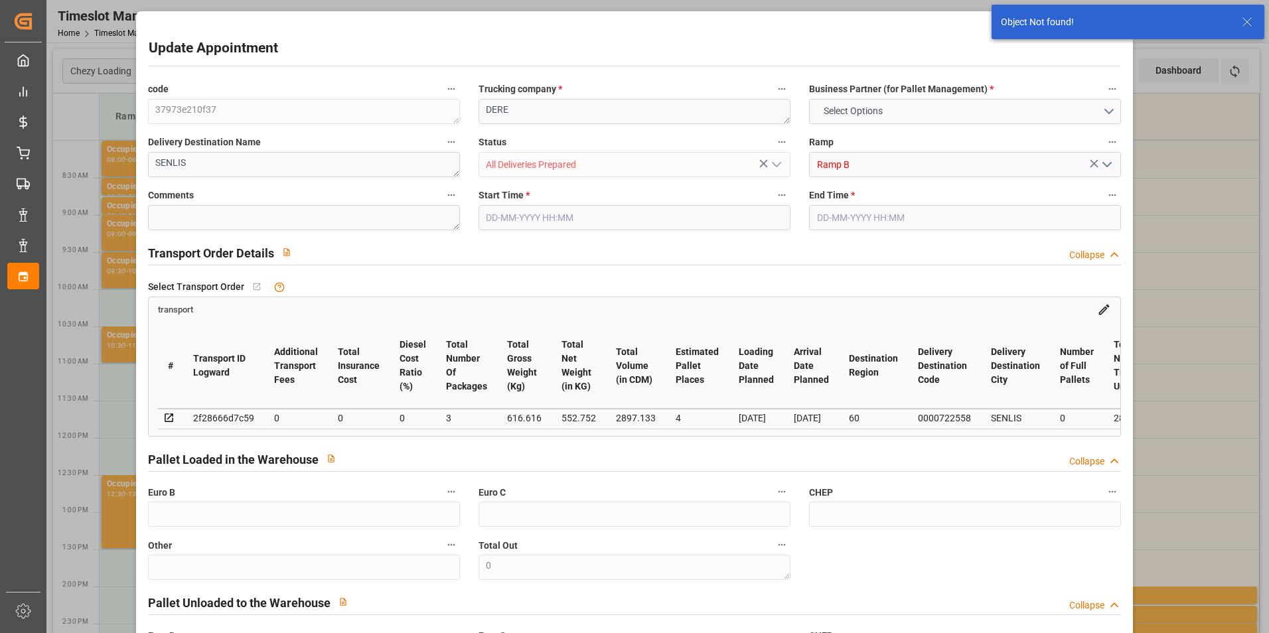
type input "101"
type input "479.512"
type input "0"
type input "4710.8598"
type input "0"
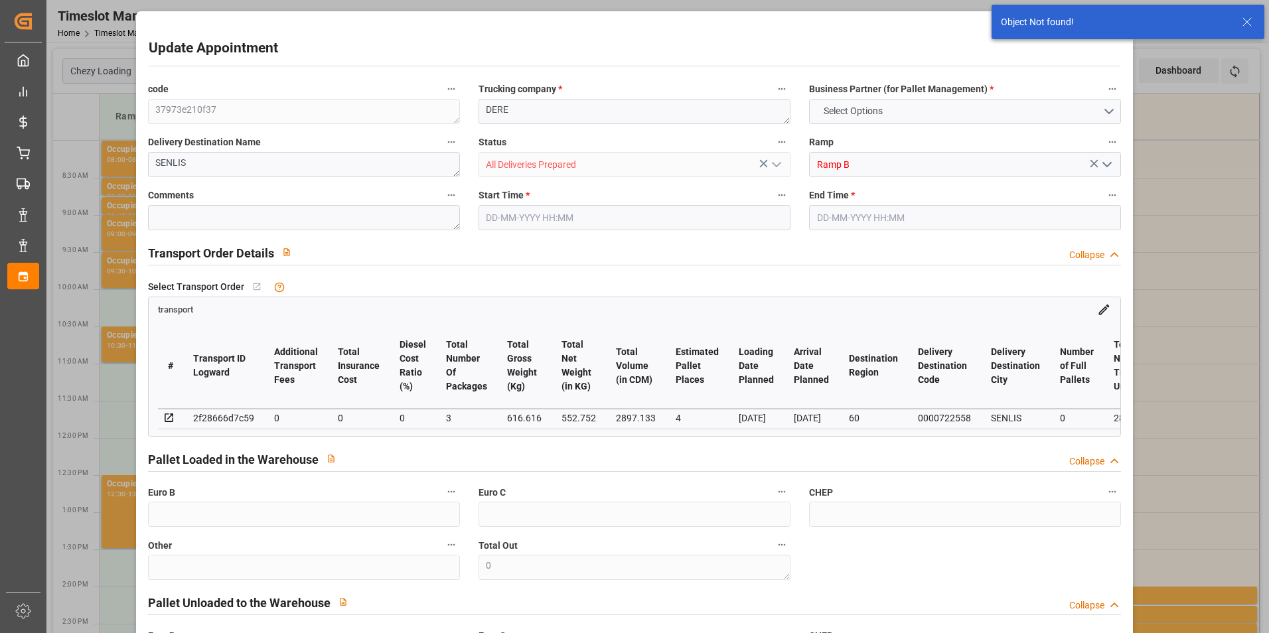
type input "0"
type input "21"
type input "35"
type input "[DATE] 13:00"
type input "[DATE] 13:15"
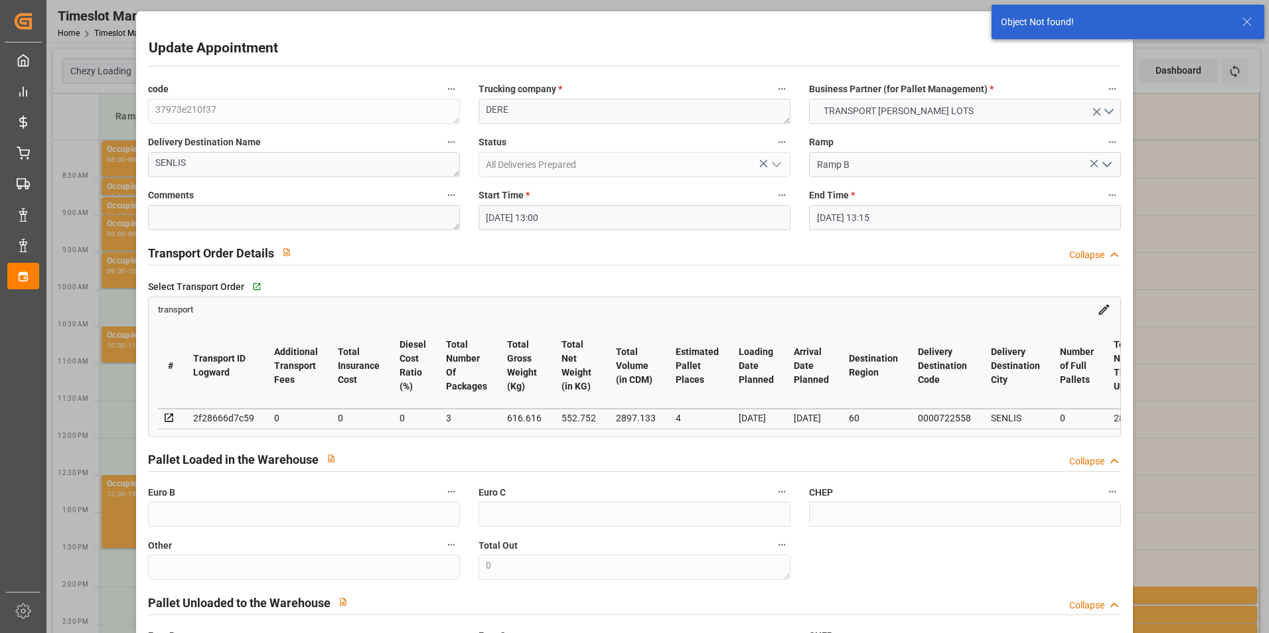
type input "[DATE] 12:41"
type input "[DATE] 11:28"
type input "[DATE]"
click at [537, 222] on input "[DATE] 13:00" at bounding box center [634, 217] width 312 height 25
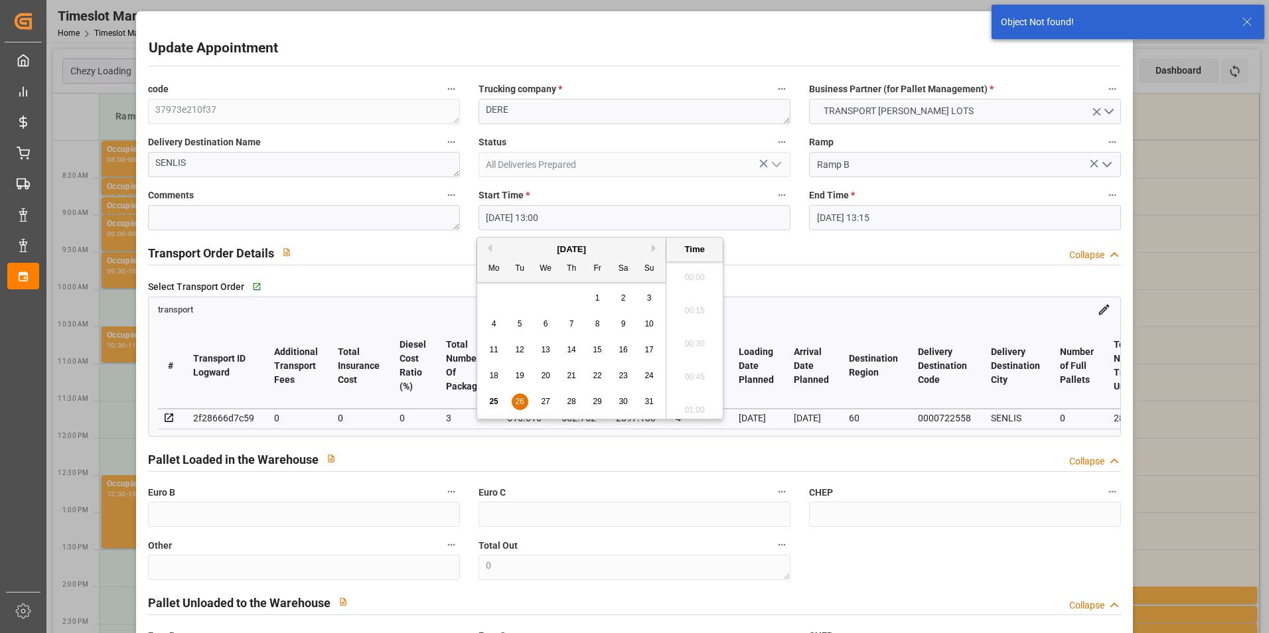
scroll to position [1663, 0]
click at [519, 403] on span "26" at bounding box center [519, 401] width 9 height 9
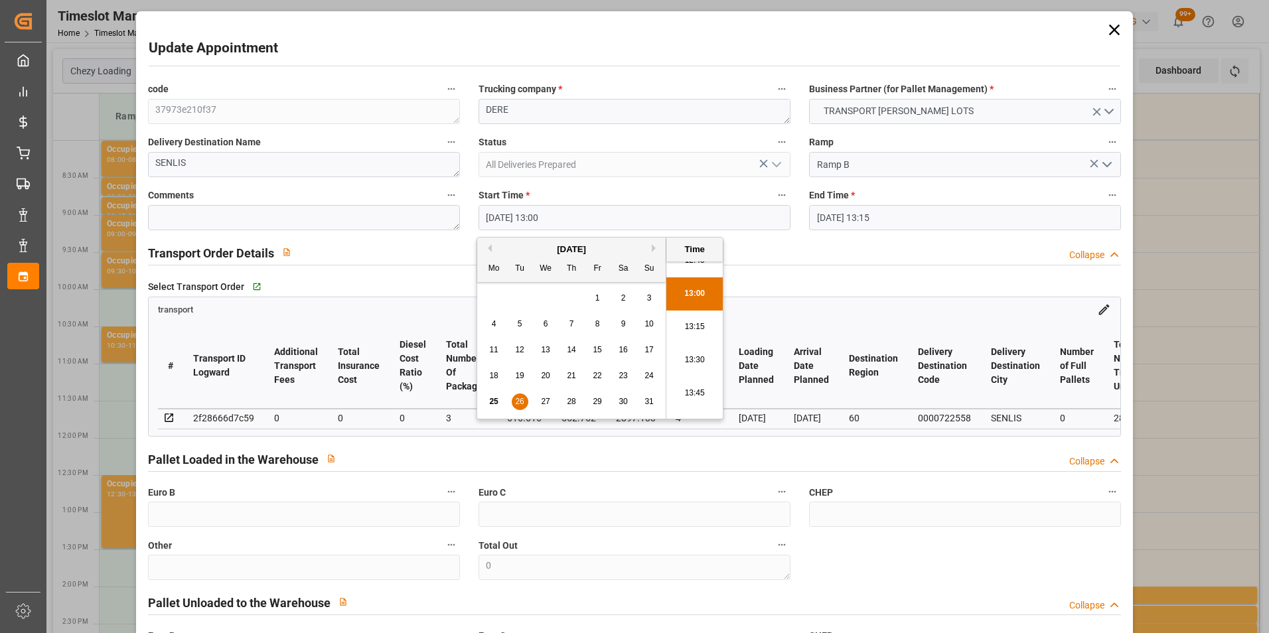
scroll to position [1730, 0]
click at [693, 407] on li "14:00" at bounding box center [694, 405] width 56 height 33
type input "[DATE] 14:00"
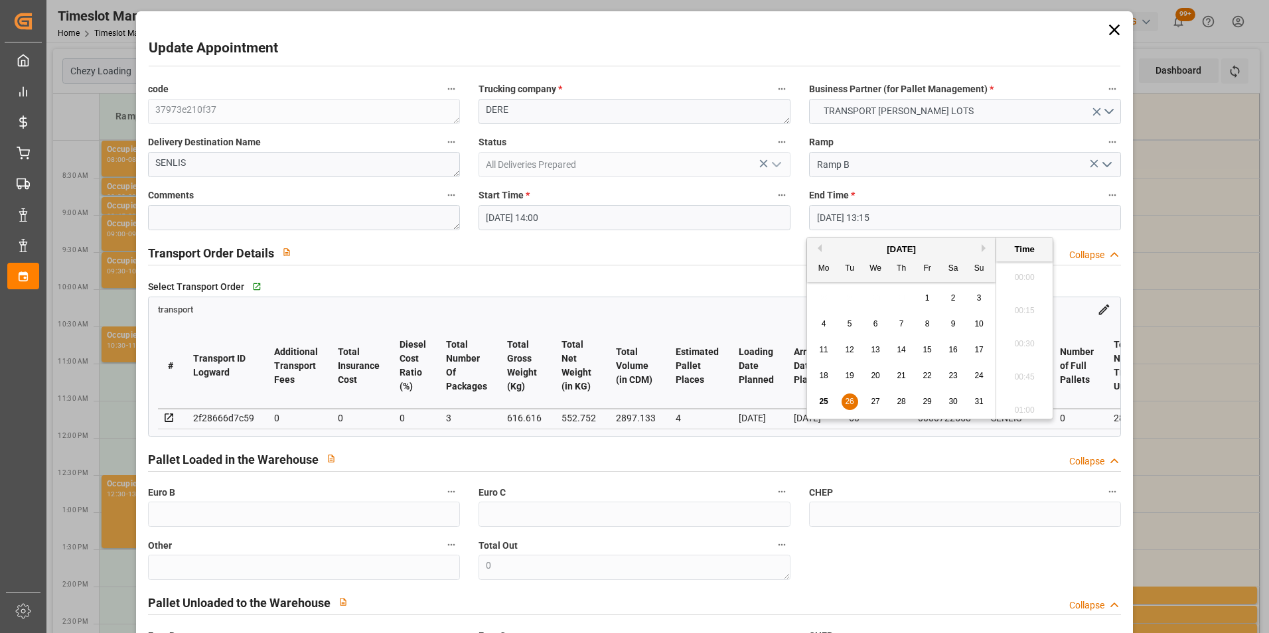
click at [831, 213] on input "[DATE] 13:15" at bounding box center [965, 217] width 312 height 25
click at [850, 400] on span "26" at bounding box center [849, 401] width 9 height 9
click at [1025, 402] on li "14:15" at bounding box center [1024, 405] width 56 height 33
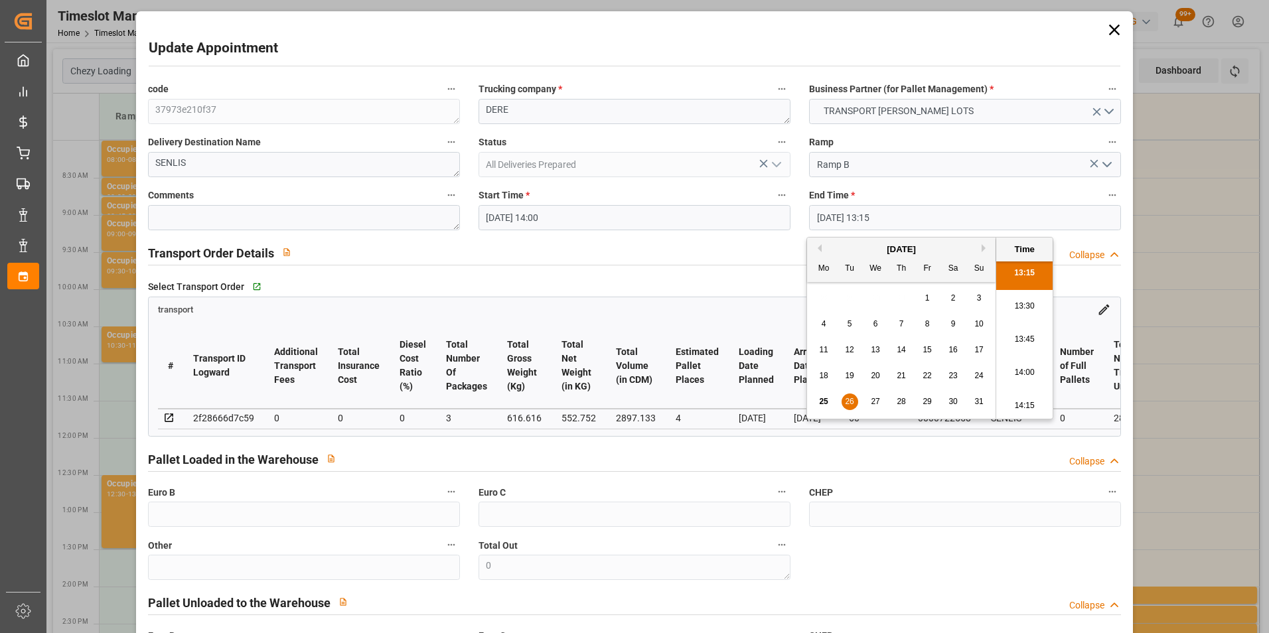
type input "[DATE] 14:15"
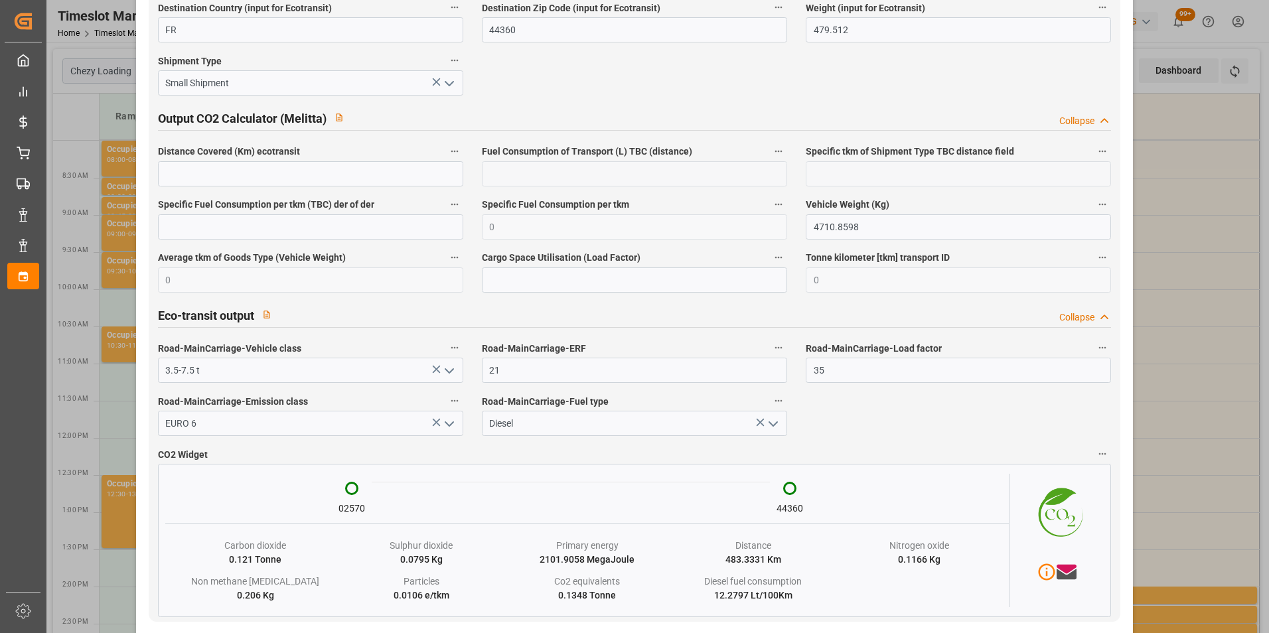
scroll to position [2165, 0]
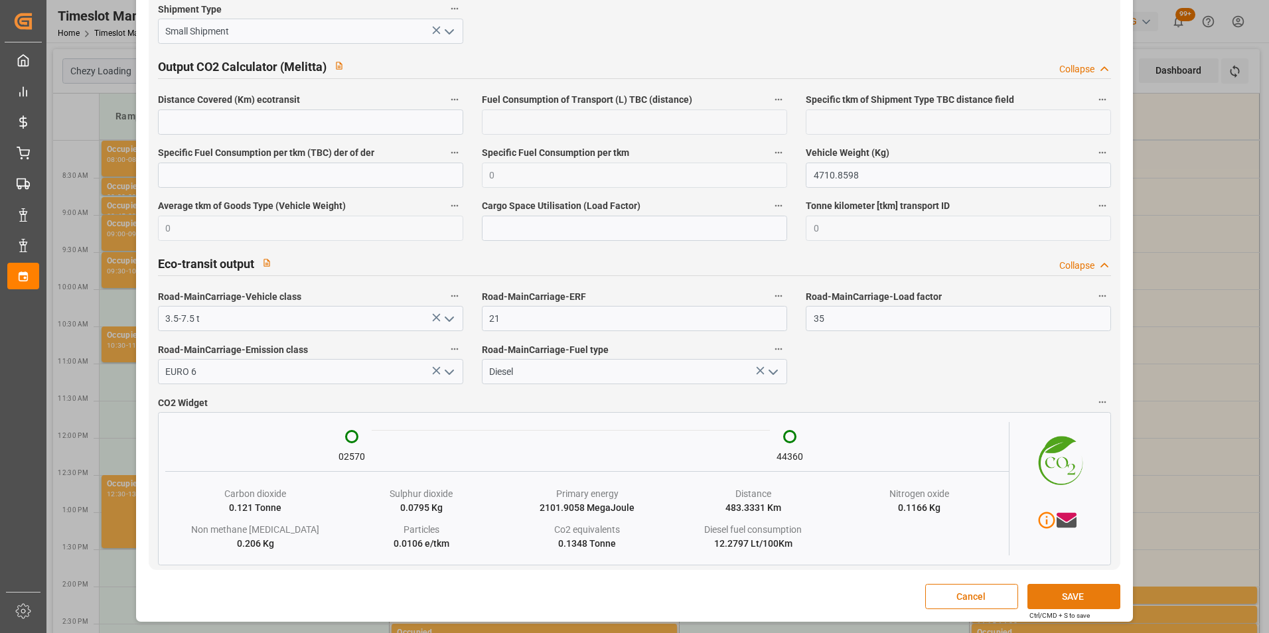
click at [1052, 605] on button "SAVE" at bounding box center [1073, 596] width 93 height 25
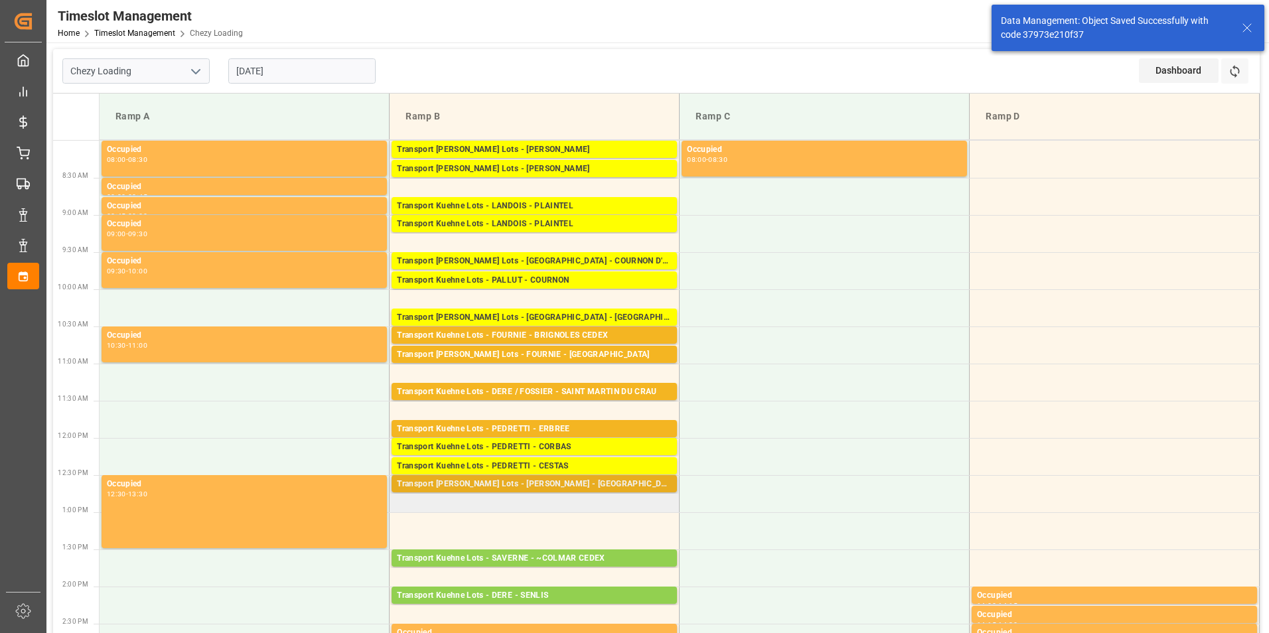
click at [575, 481] on div "Transport [PERSON_NAME] Lots - [PERSON_NAME] - [GEOGRAPHIC_DATA]" at bounding box center [534, 484] width 275 height 13
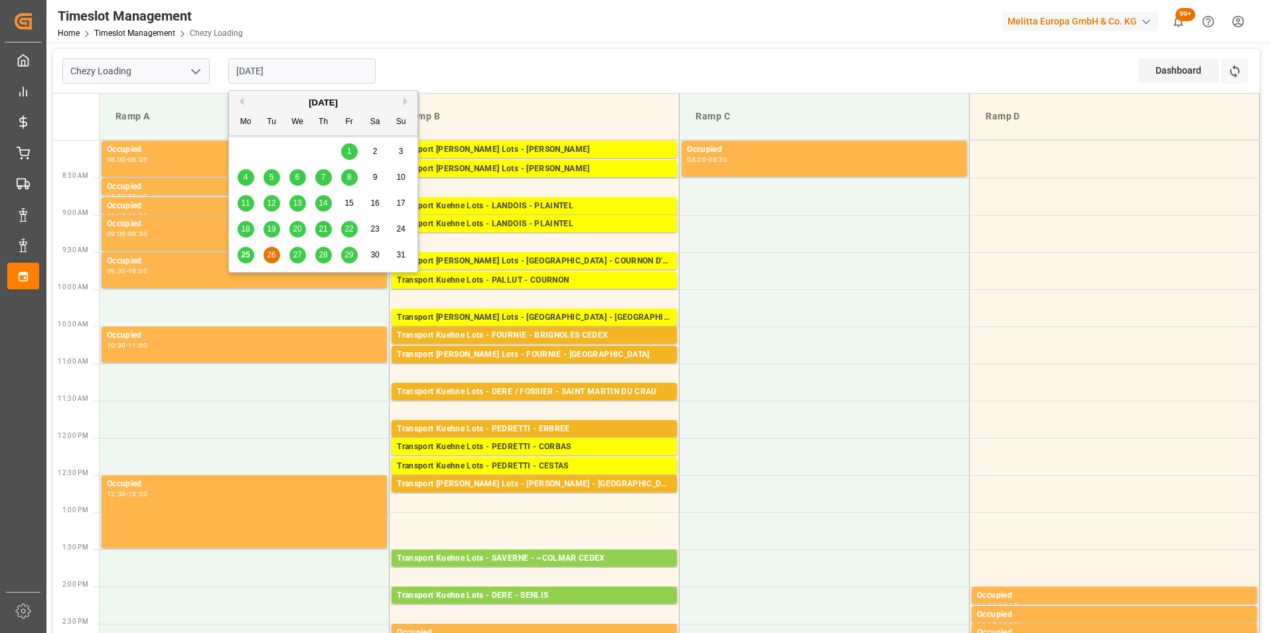
click at [275, 72] on input "[DATE]" at bounding box center [301, 70] width 147 height 25
click at [299, 255] on span "27" at bounding box center [297, 254] width 9 height 9
type input "[DATE]"
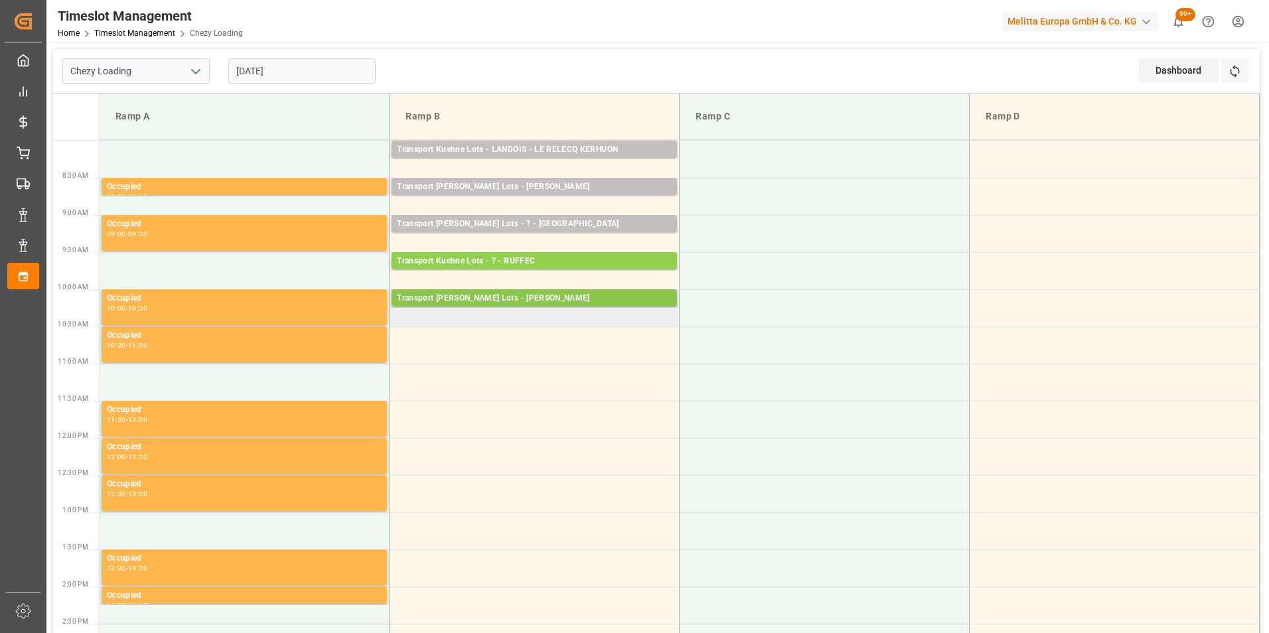
click at [634, 292] on div "Transport [PERSON_NAME] Lots - [PERSON_NAME]" at bounding box center [534, 298] width 275 height 13
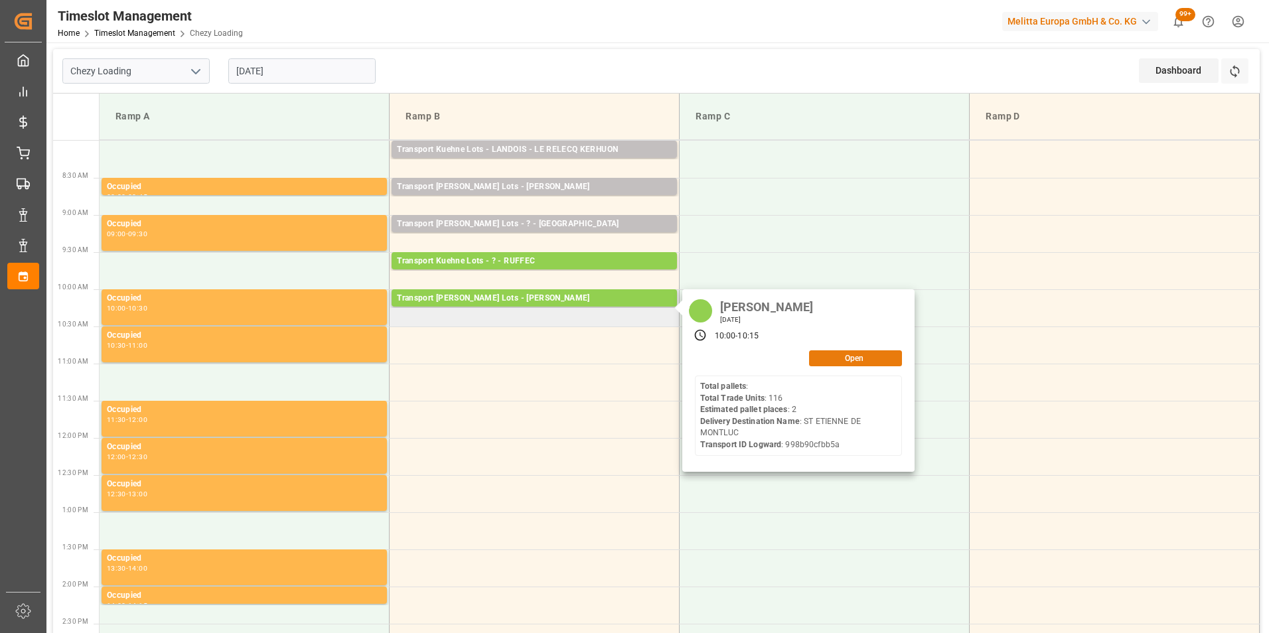
click at [843, 360] on button "Open" at bounding box center [855, 358] width 93 height 16
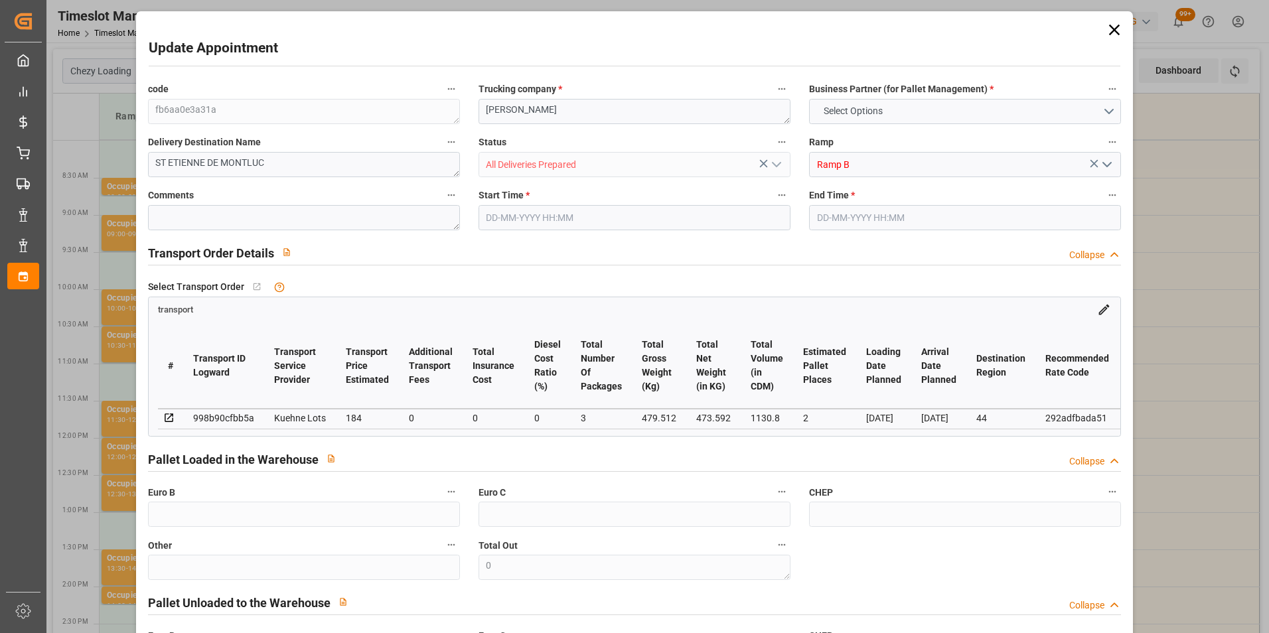
type input "2"
type input "184"
type input "0"
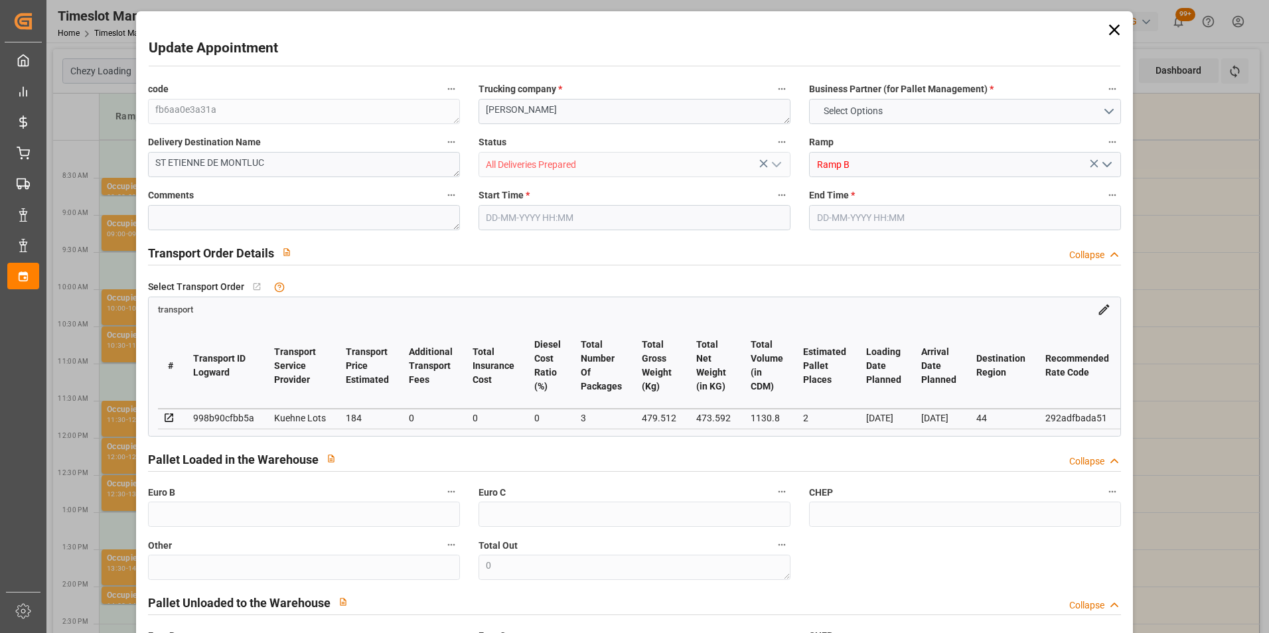
type input "184"
type input "0"
type input "3"
type input "473.592"
type input "548.512"
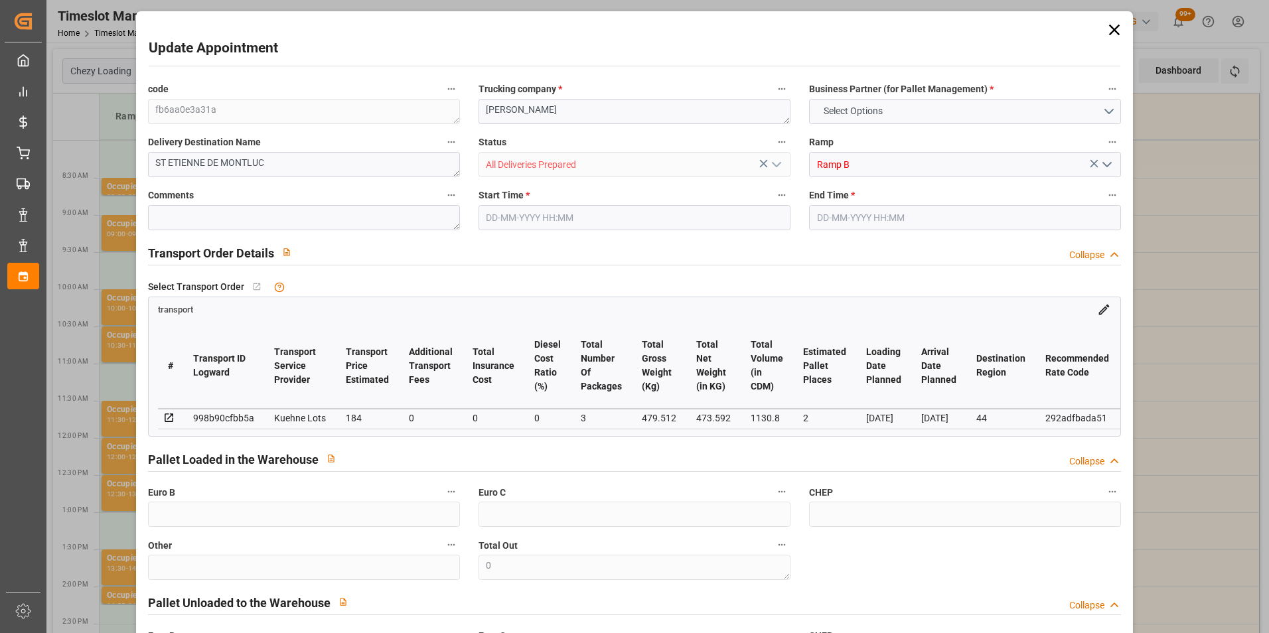
type input "1130.8"
type input "44"
type input "0"
type input "116"
type input "3"
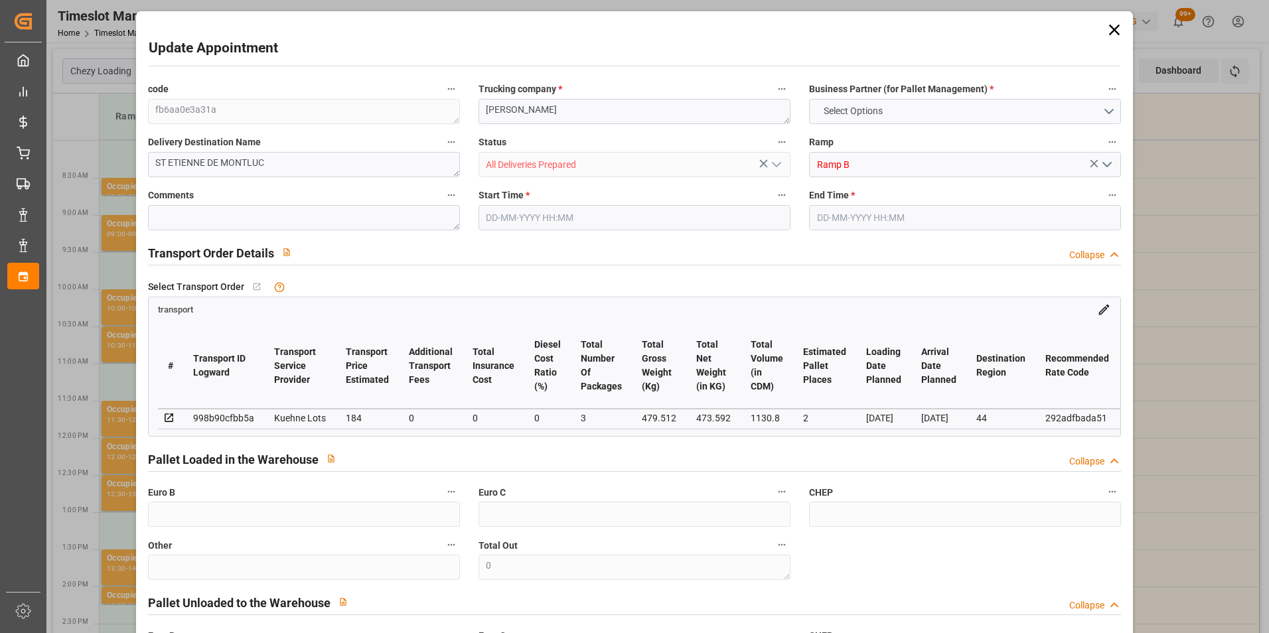
type input "101"
type input "479.512"
type input "0"
type input "4710.8598"
type input "0"
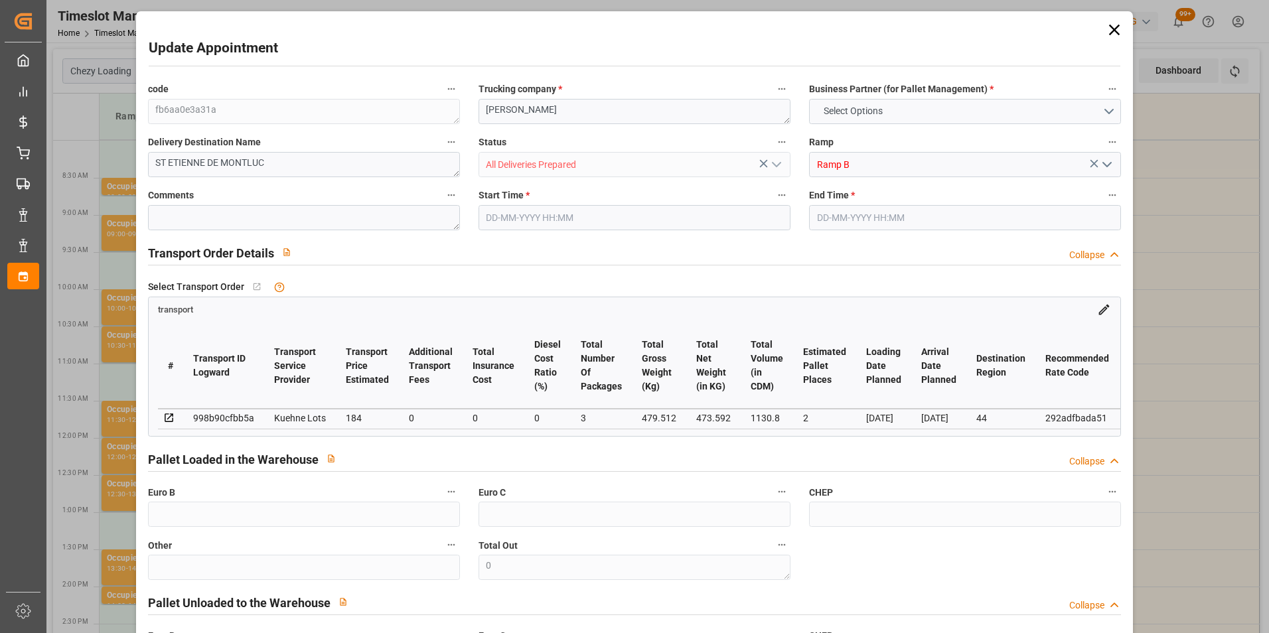
type input "0"
type input "21"
type input "35"
type input "[DATE] 10:00"
type input "[DATE] 10:15"
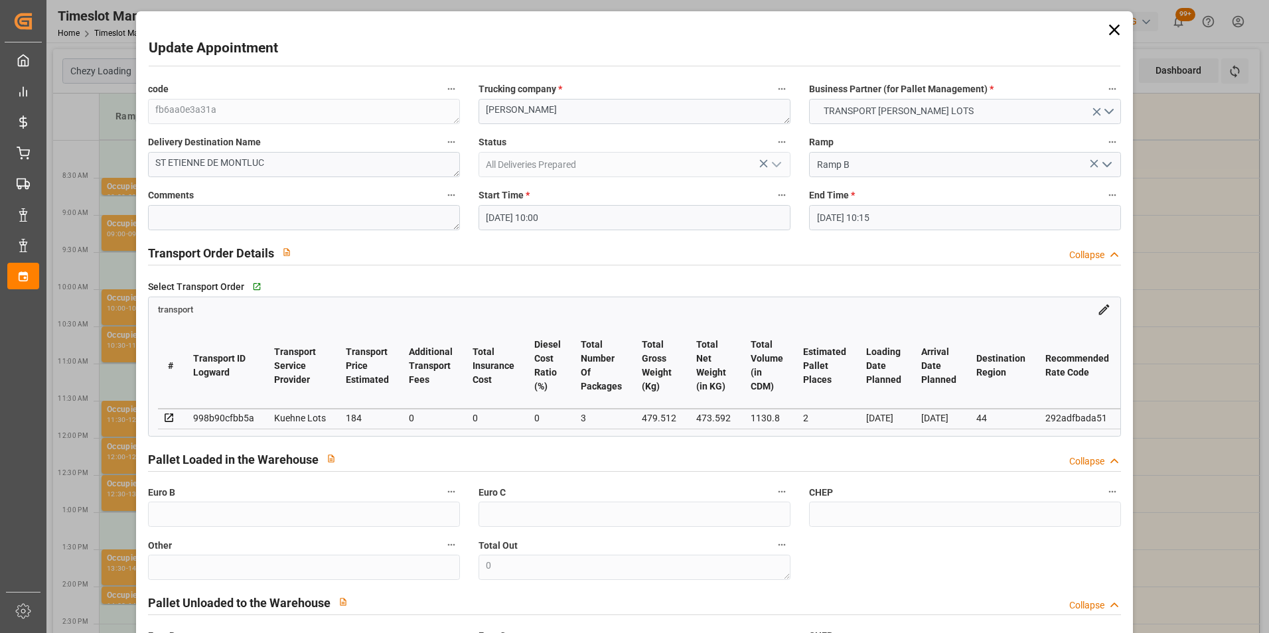
type input "[DATE] 15:14"
type input "[DATE] 11:28"
type input "[DATE]"
click at [542, 115] on textarea "[PERSON_NAME]" at bounding box center [634, 111] width 312 height 25
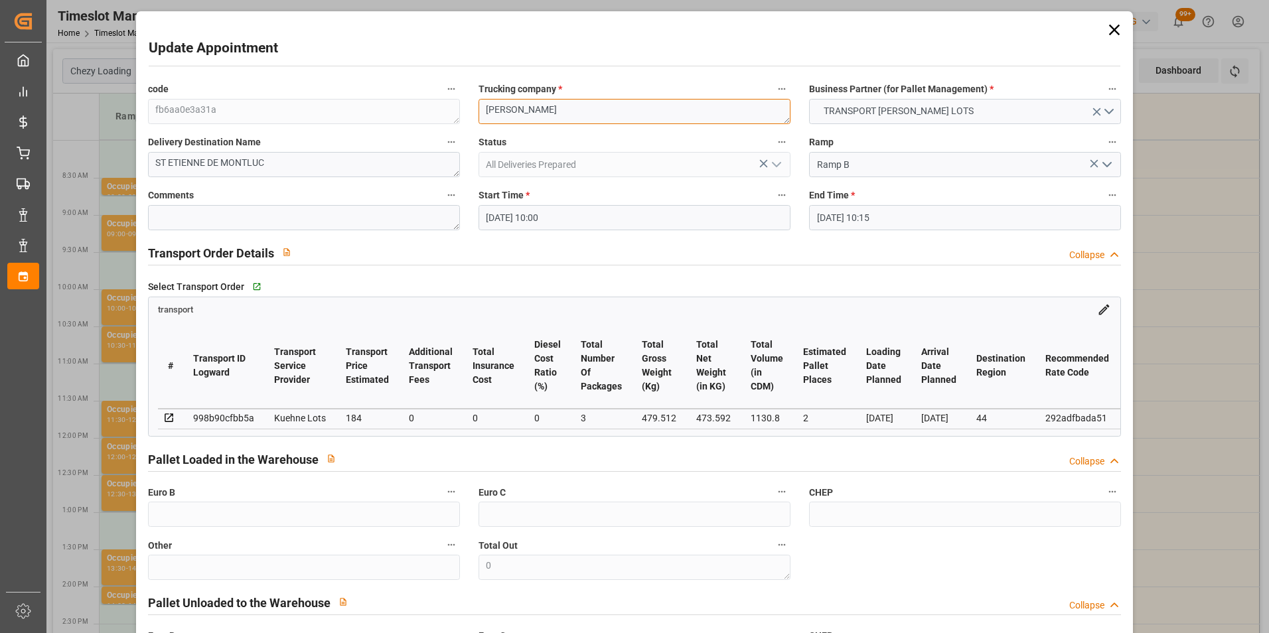
click at [376, 117] on div "code fb6aa0e3a31a Trucking company * ANTOINE Business Partner (for Pallet Manag…" at bounding box center [635, 402] width 992 height 653
type textarea "[PERSON_NAME]"
click at [548, 223] on input "[DATE] 10:00" at bounding box center [634, 217] width 312 height 25
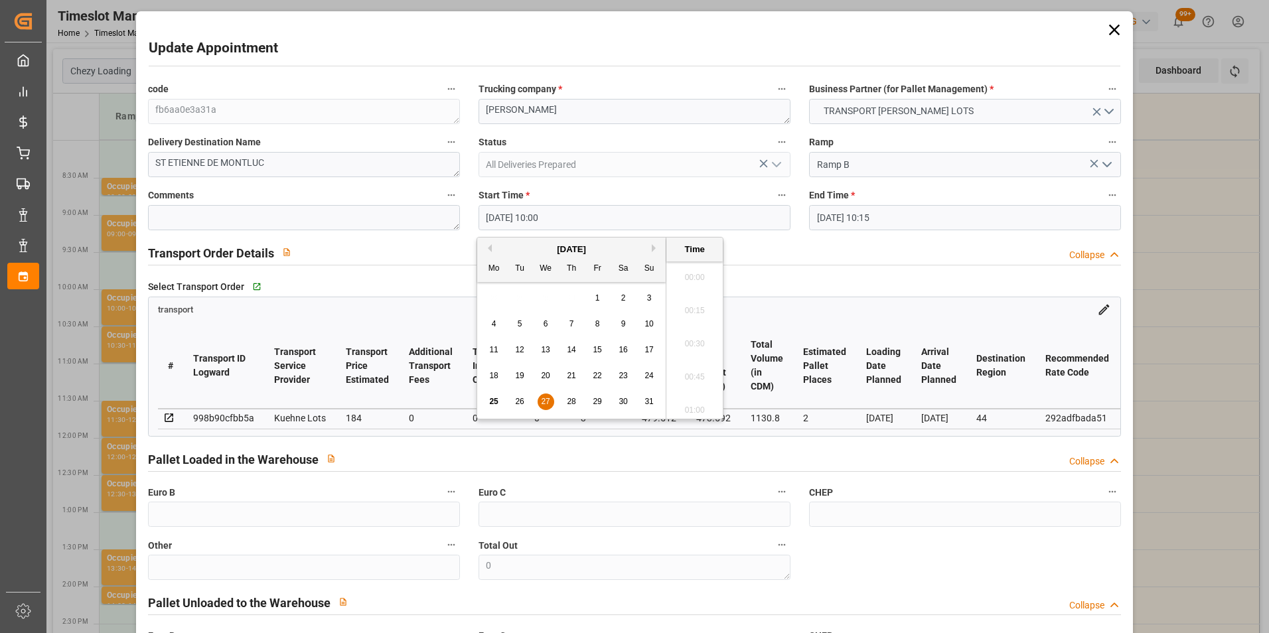
scroll to position [1265, 0]
click at [515, 399] on span "26" at bounding box center [519, 401] width 9 height 9
click at [695, 340] on li "12:00" at bounding box center [694, 339] width 56 height 33
type input "[DATE] 12:00"
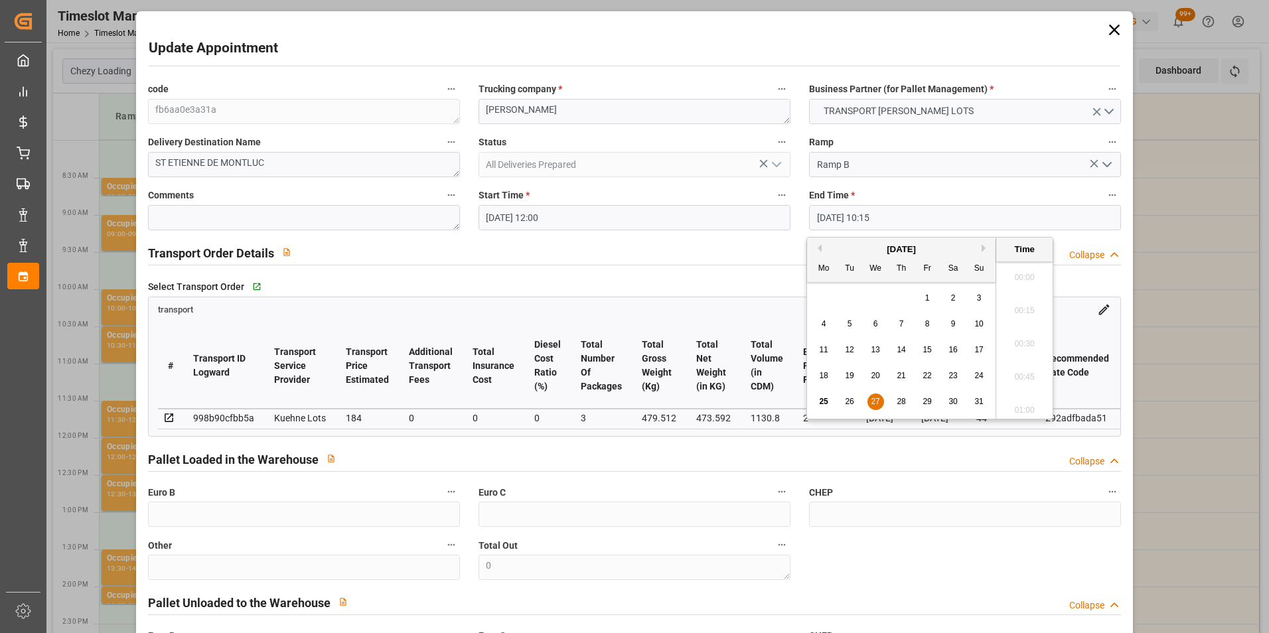
click at [856, 218] on input "[DATE] 10:15" at bounding box center [965, 217] width 312 height 25
click at [850, 401] on span "26" at bounding box center [849, 401] width 9 height 9
click at [1016, 338] on li "12:15" at bounding box center [1024, 339] width 56 height 33
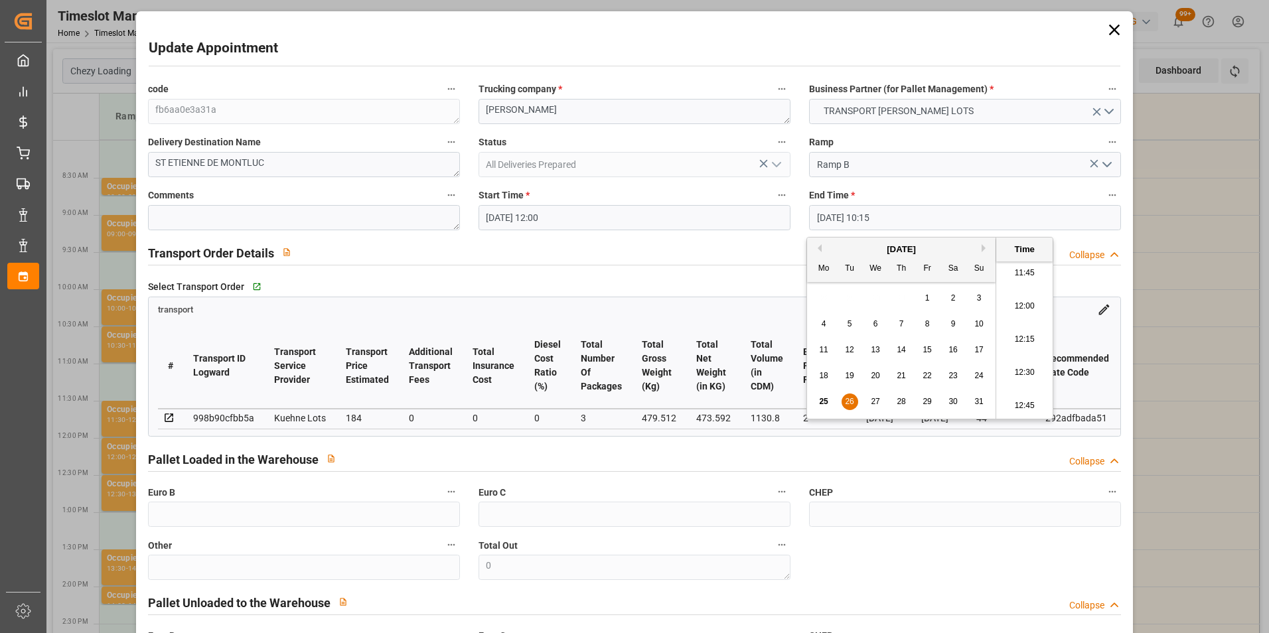
type input "[DATE] 12:15"
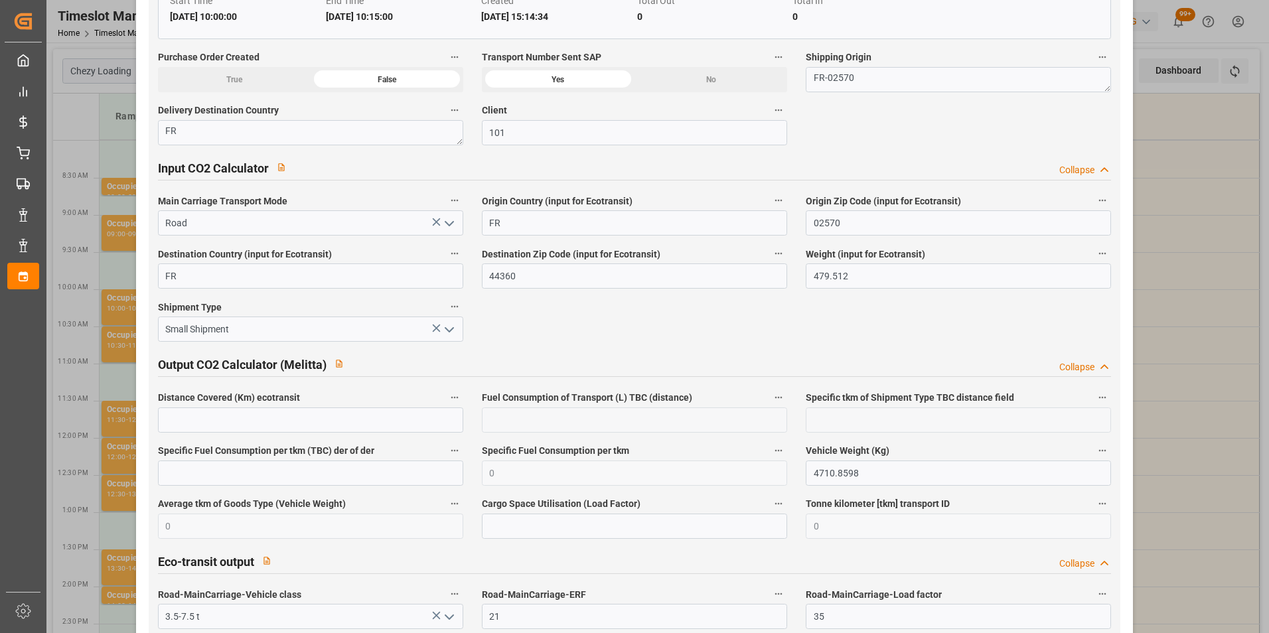
scroll to position [2165, 0]
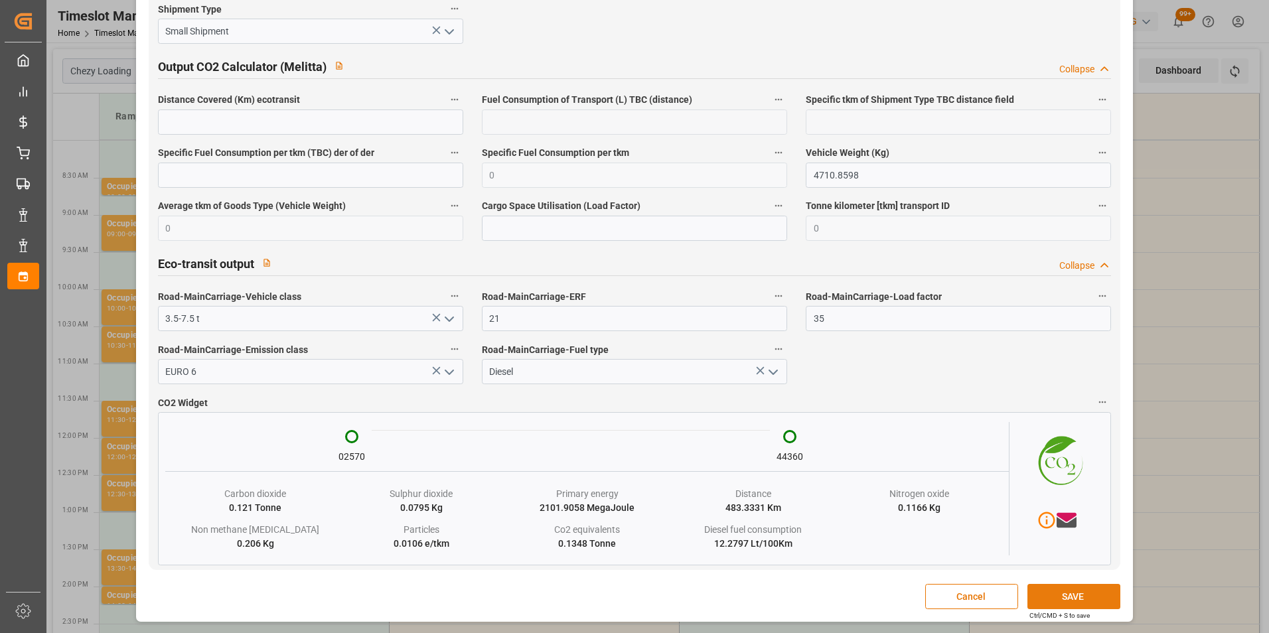
click at [1050, 595] on button "SAVE" at bounding box center [1073, 596] width 93 height 25
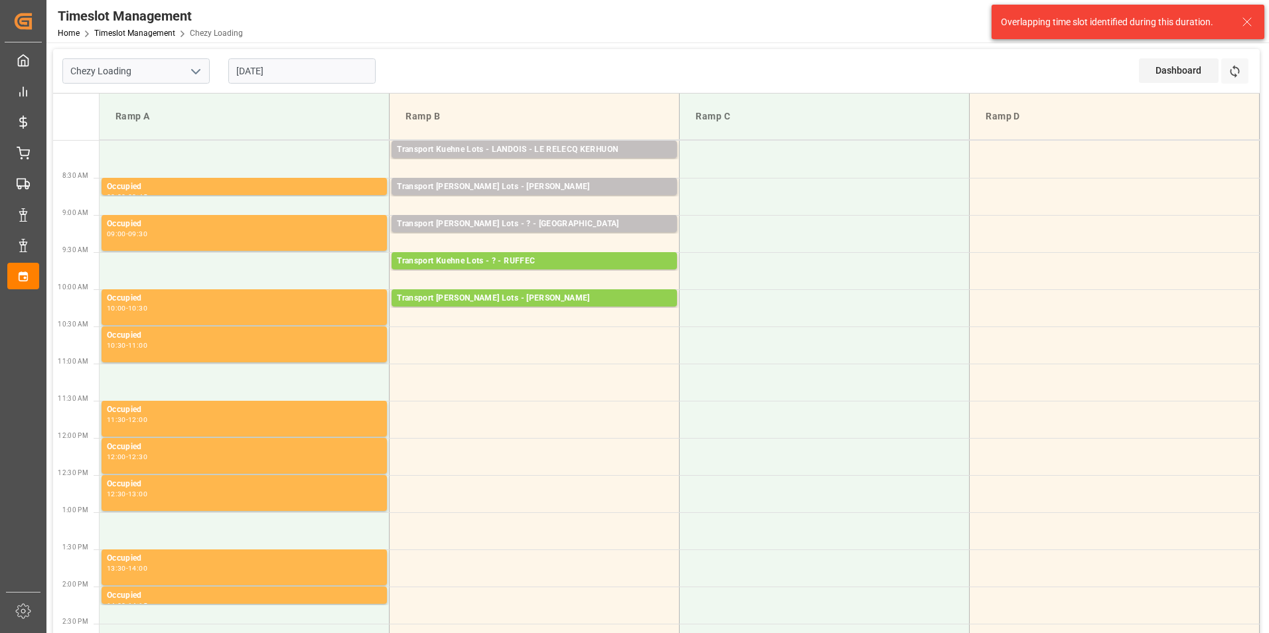
click at [275, 67] on input "[DATE]" at bounding box center [301, 70] width 147 height 25
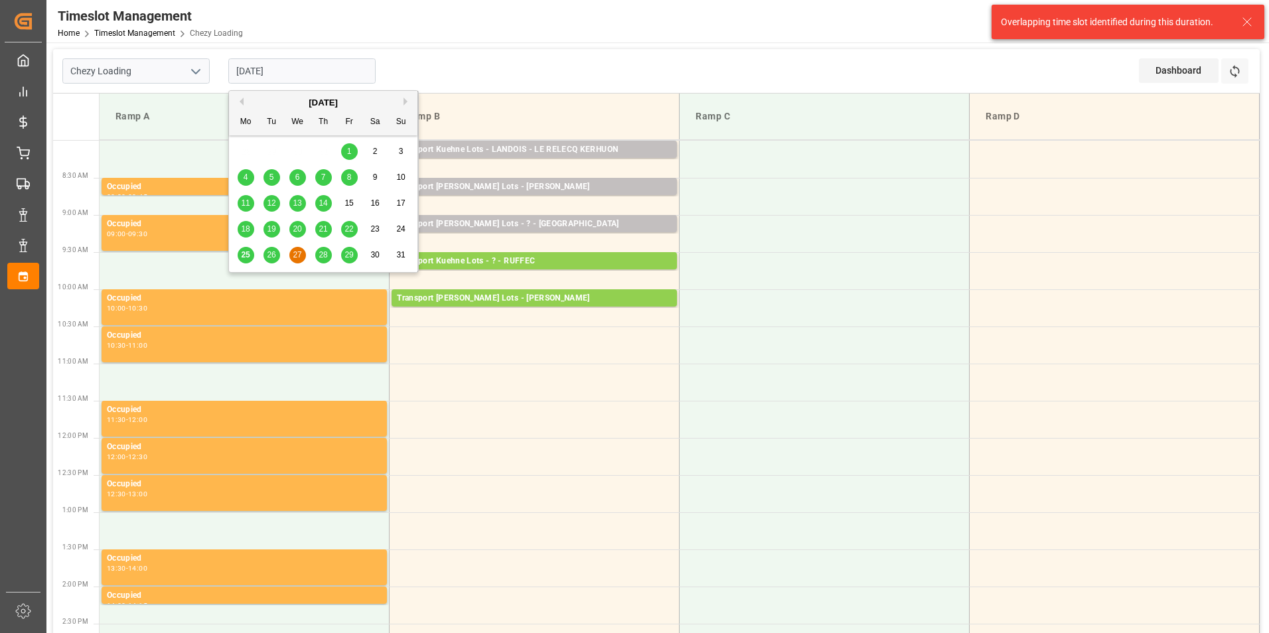
click at [274, 253] on span "26" at bounding box center [271, 254] width 9 height 9
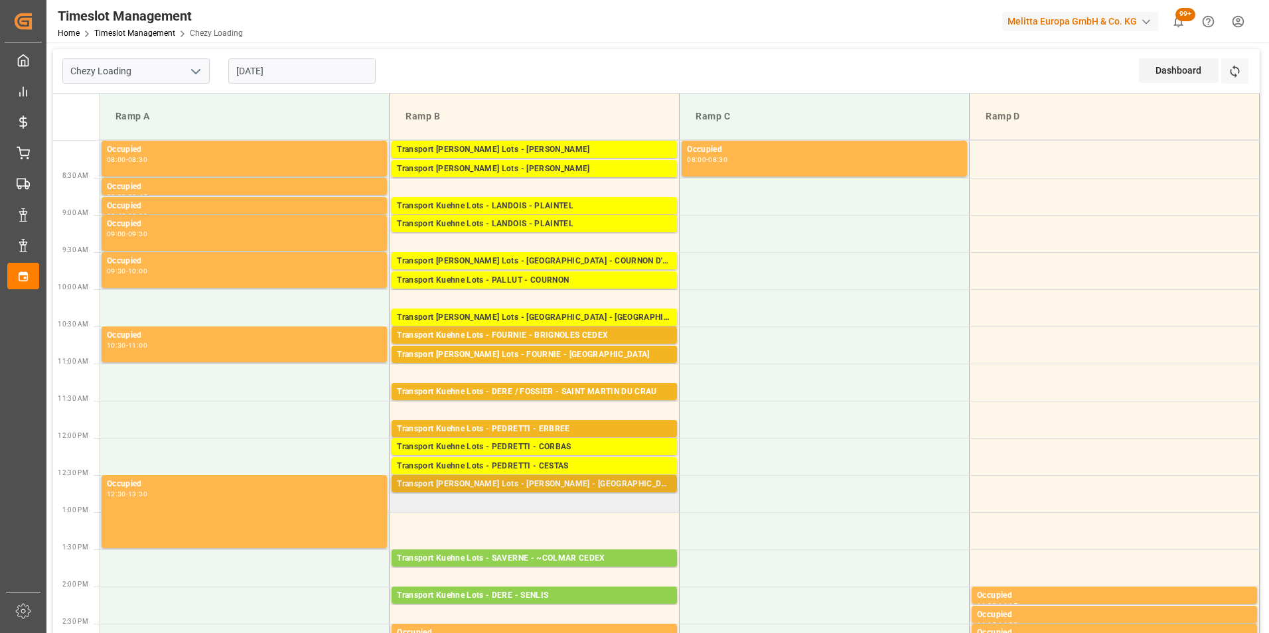
click at [553, 482] on div "Transport [PERSON_NAME] Lots - [PERSON_NAME] - [GEOGRAPHIC_DATA]" at bounding box center [534, 484] width 275 height 13
click at [250, 57] on div "[DATE]" at bounding box center [302, 71] width 166 height 44
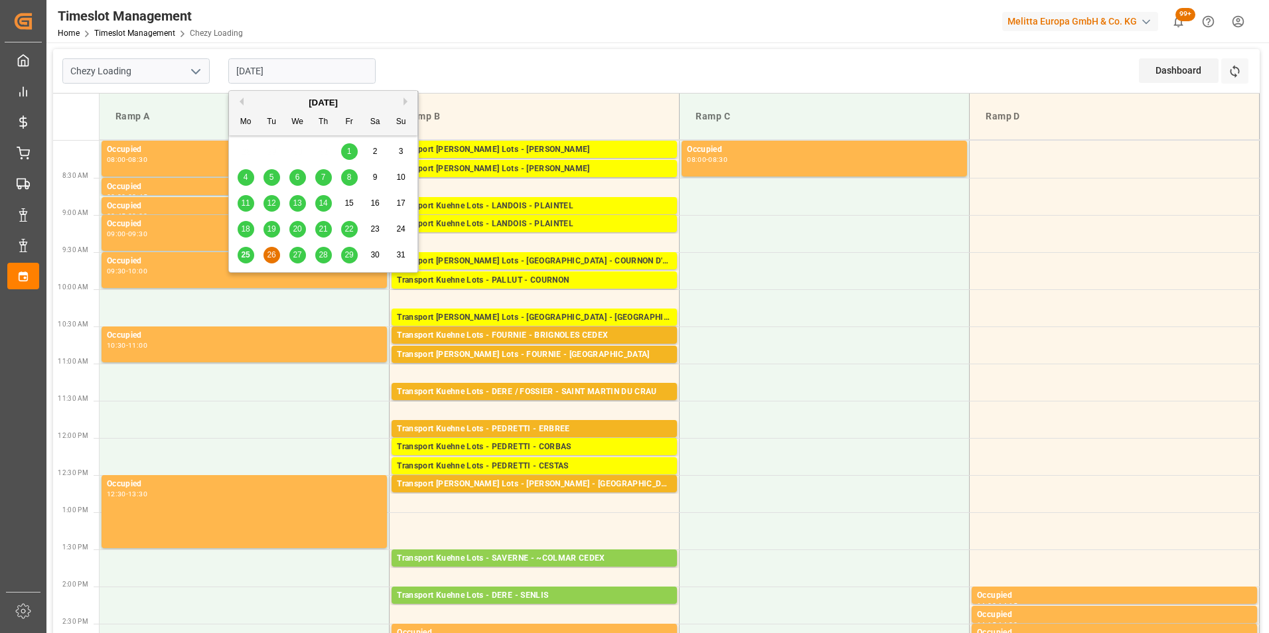
click at [263, 69] on input "[DATE]" at bounding box center [301, 70] width 147 height 25
click at [300, 251] on span "27" at bounding box center [297, 254] width 9 height 9
type input "[DATE]"
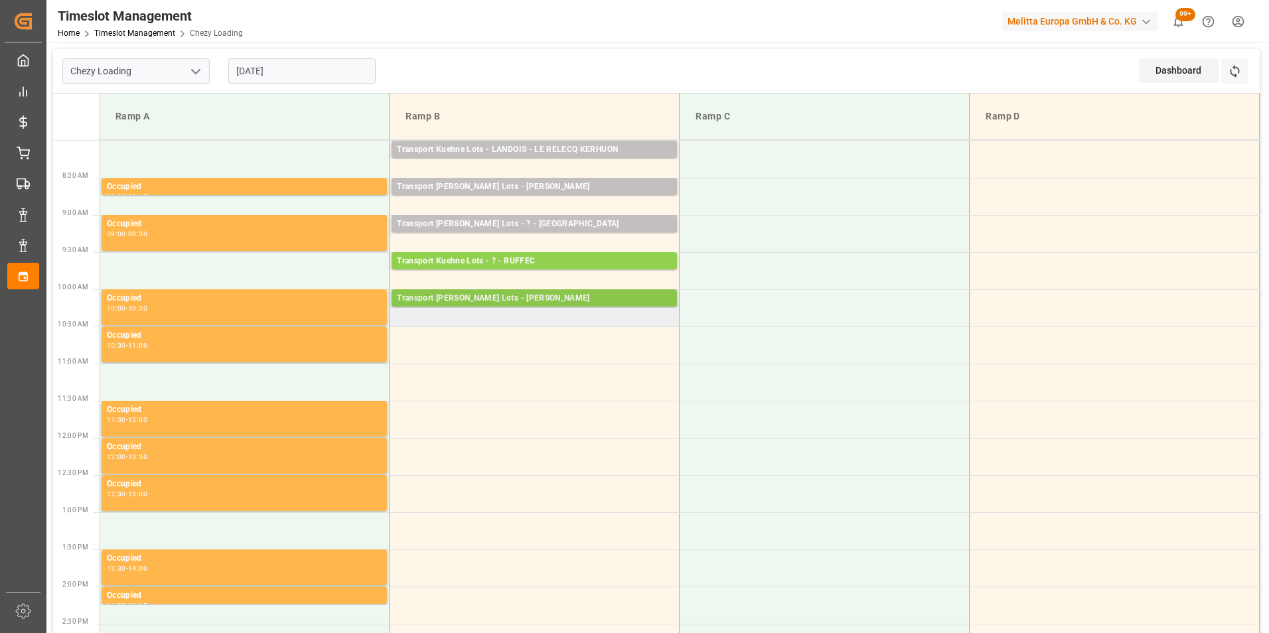
click at [596, 299] on div "Transport [PERSON_NAME] Lots - [PERSON_NAME]" at bounding box center [534, 298] width 275 height 13
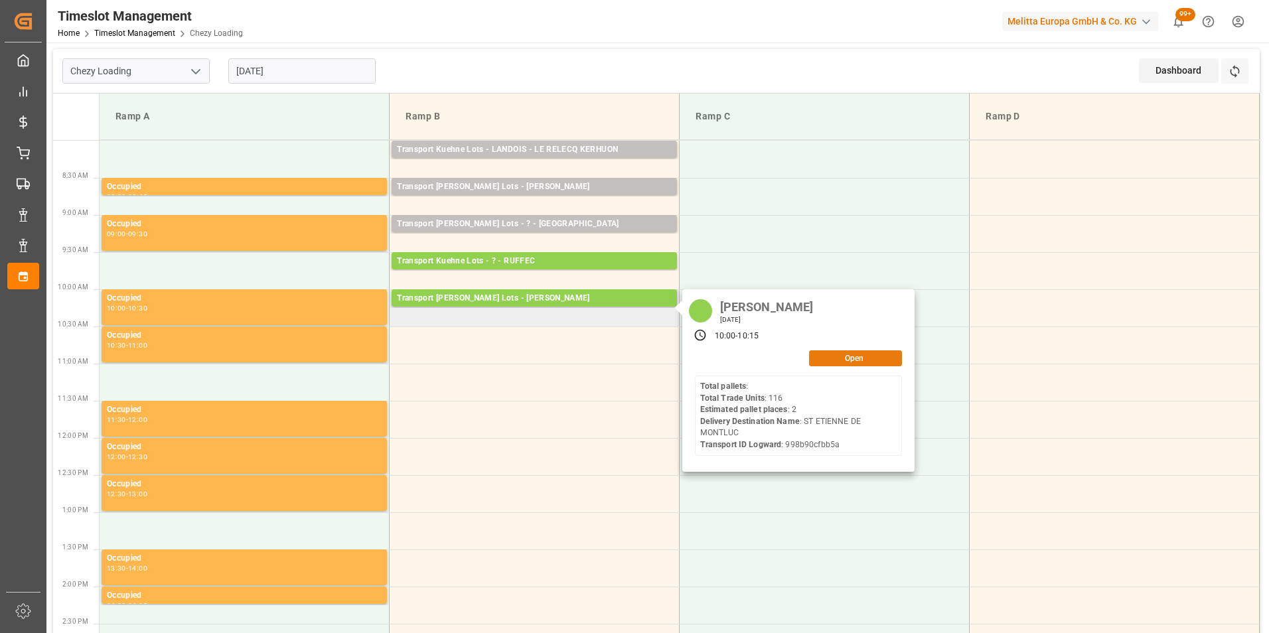
click at [823, 360] on button "Open" at bounding box center [855, 358] width 93 height 16
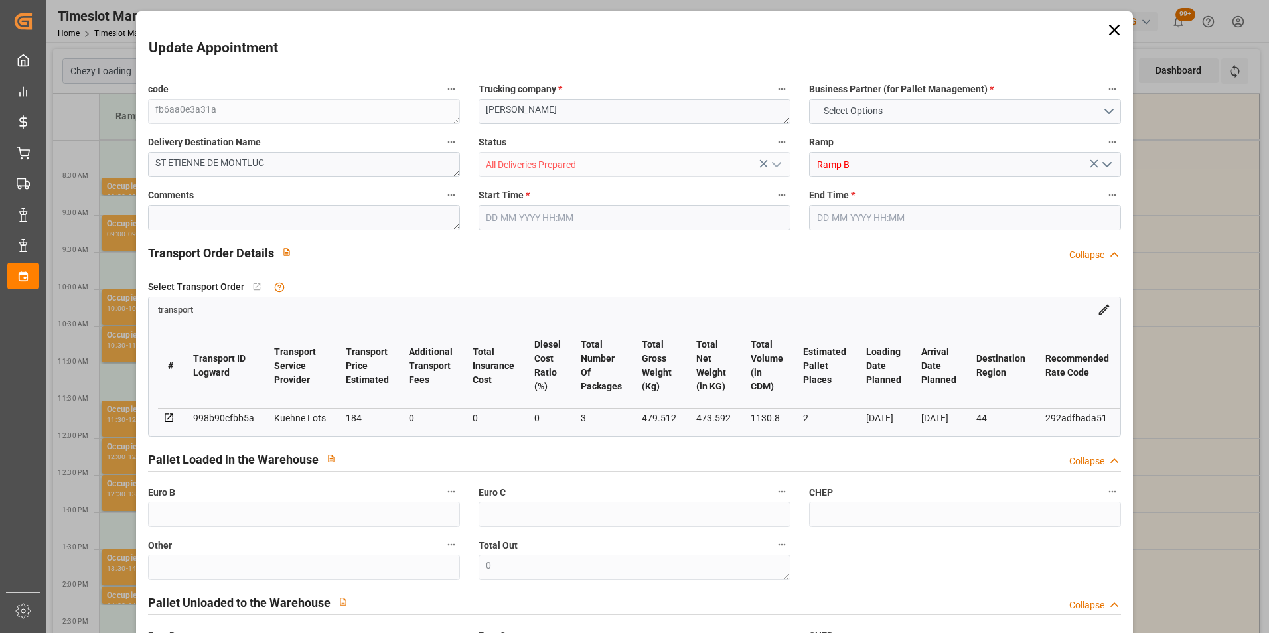
type input "2"
type input "184"
type input "0"
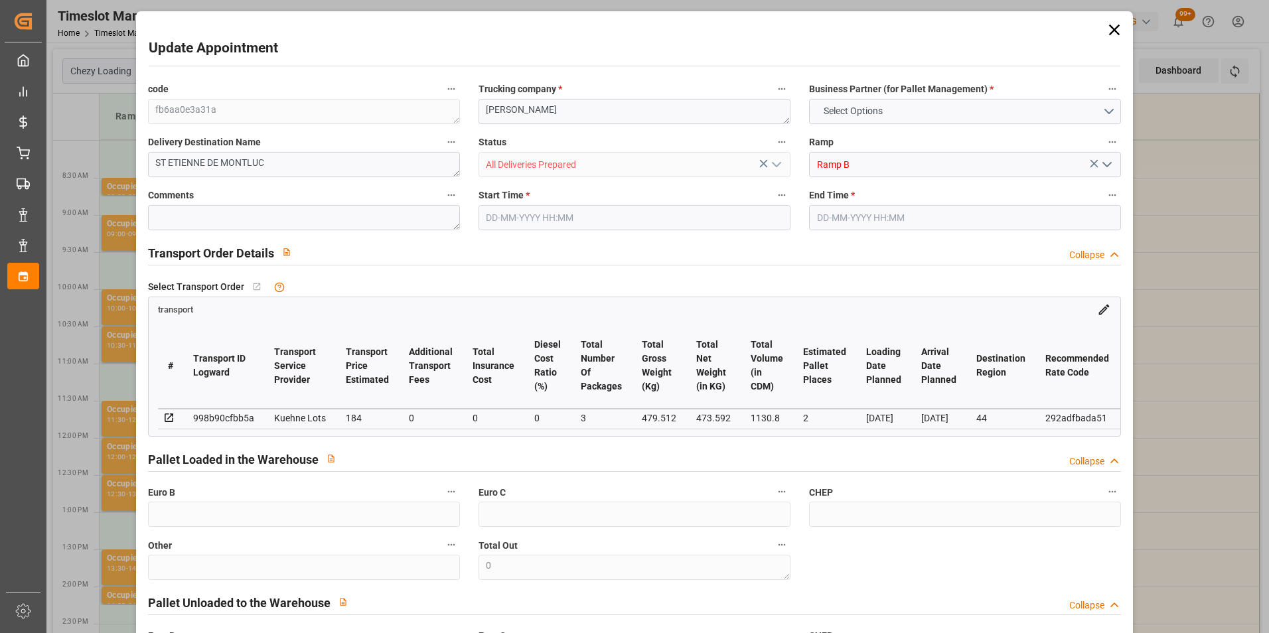
type input "184"
type input "0"
type input "3"
type input "473.592"
type input "548.512"
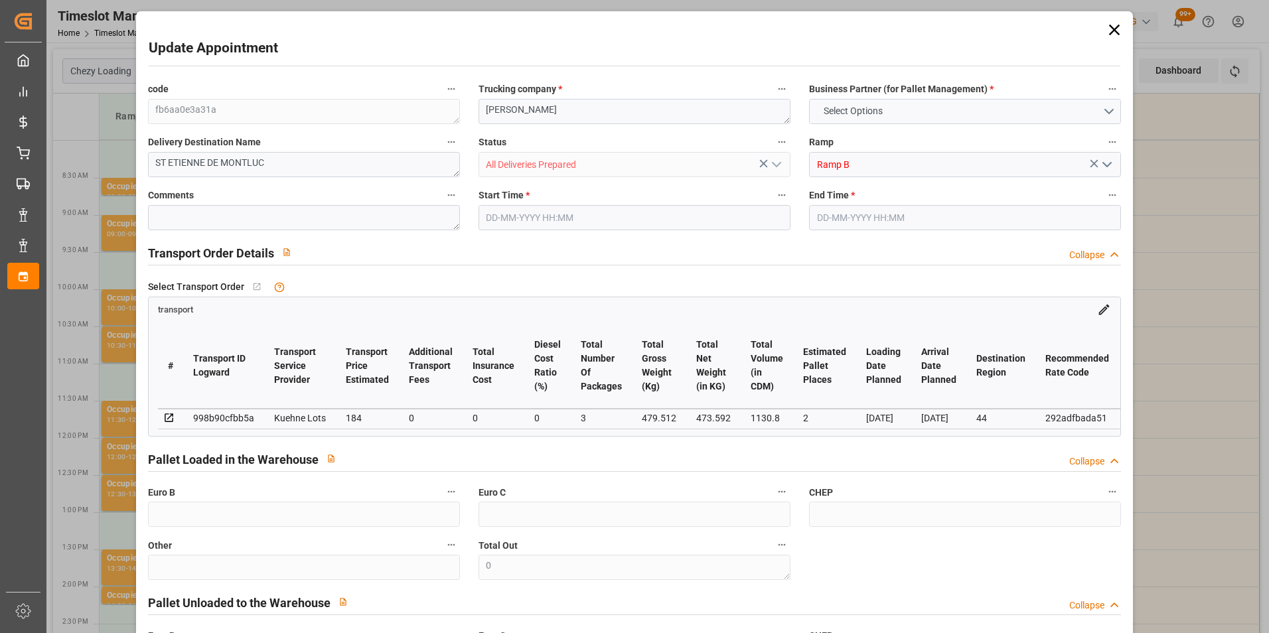
type input "1130.8"
type input "44"
type input "0"
type input "116"
type input "3"
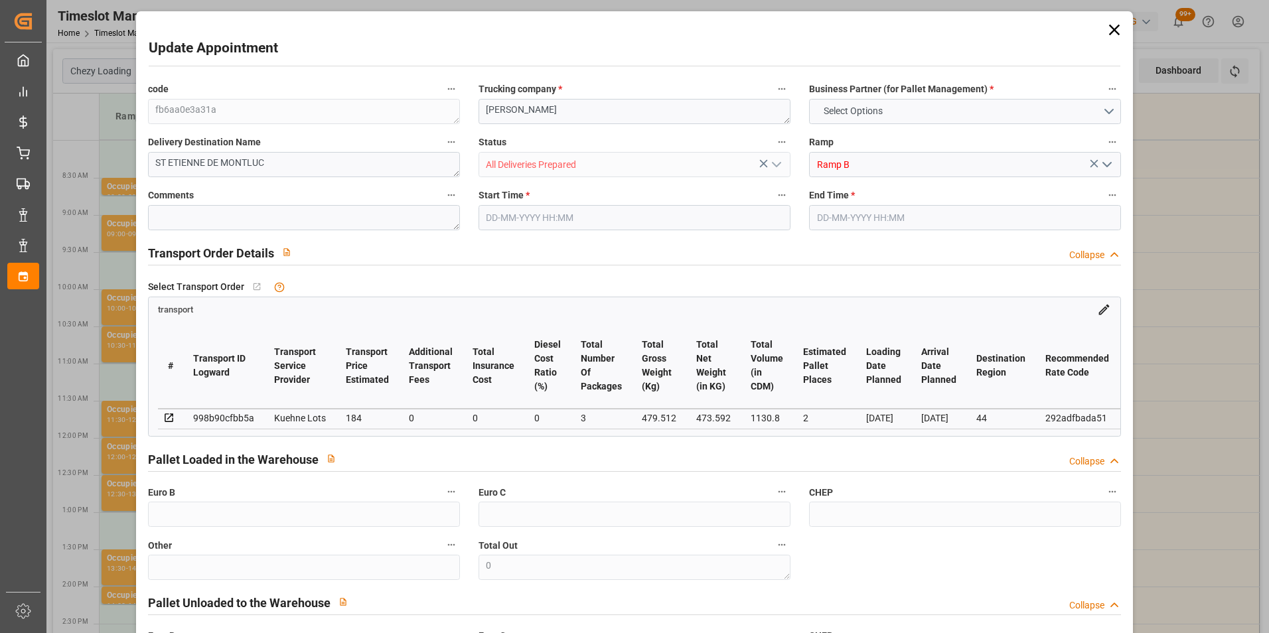
type input "101"
type input "479.512"
type input "0"
type input "4710.8598"
type input "0"
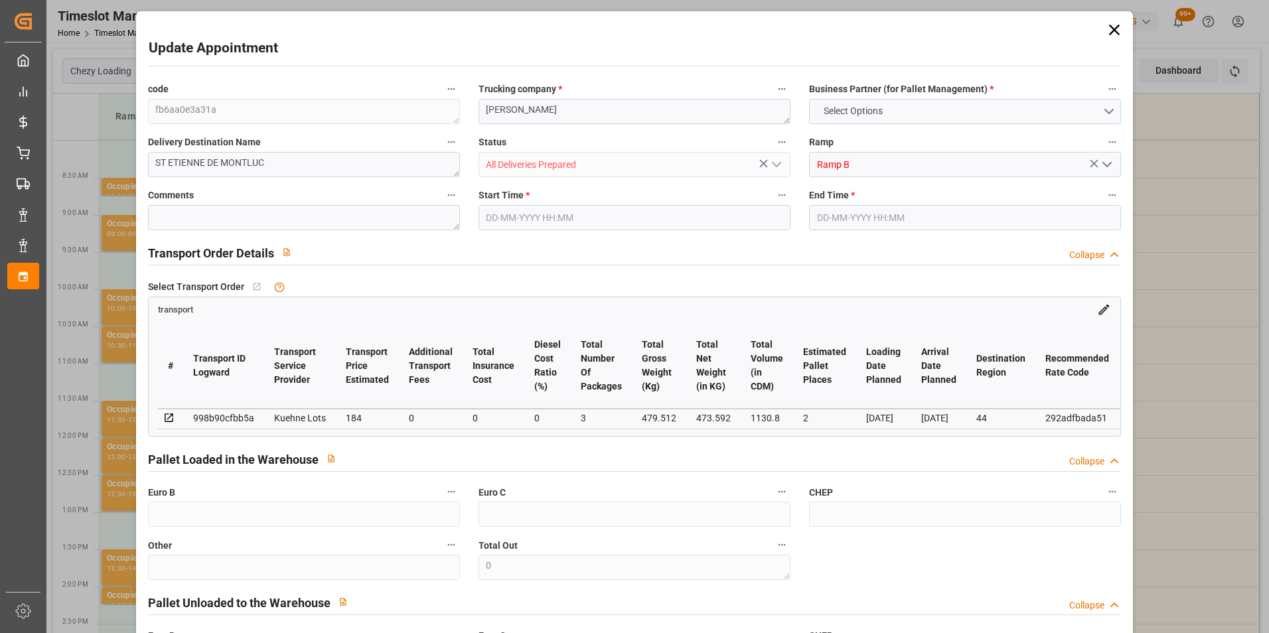
type input "0"
type input "21"
type input "35"
type input "[DATE] 10:00"
type input "[DATE] 10:15"
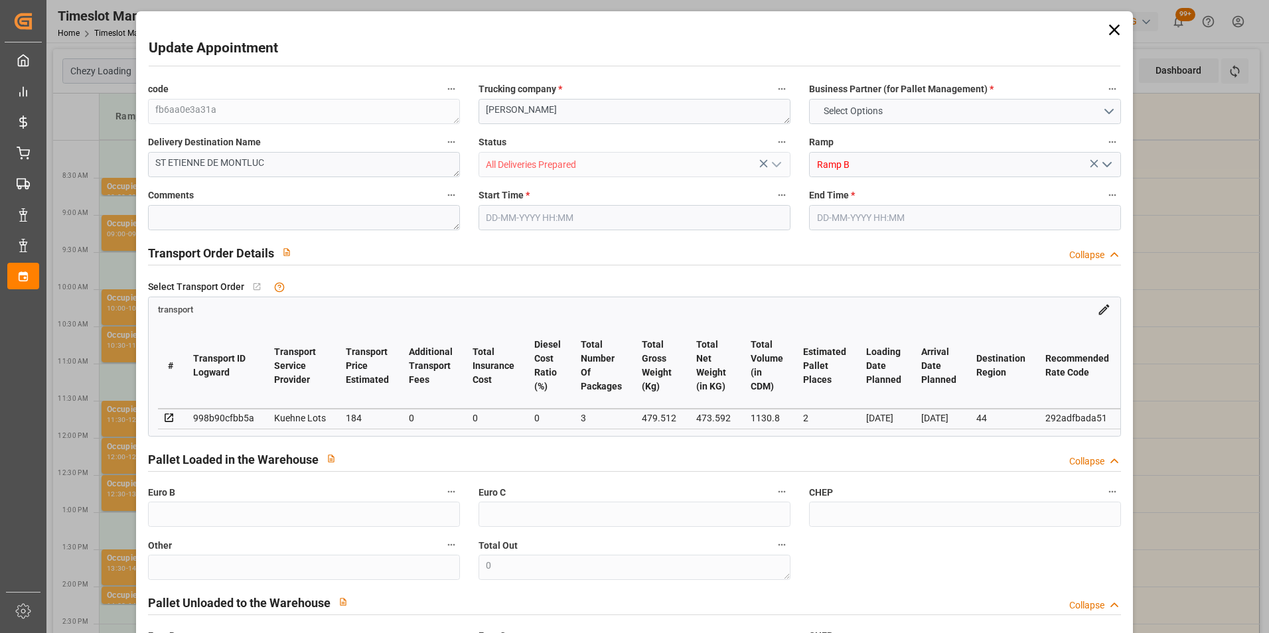
type input "[DATE] 15:14"
type input "[DATE] 11:28"
type input "[DATE]"
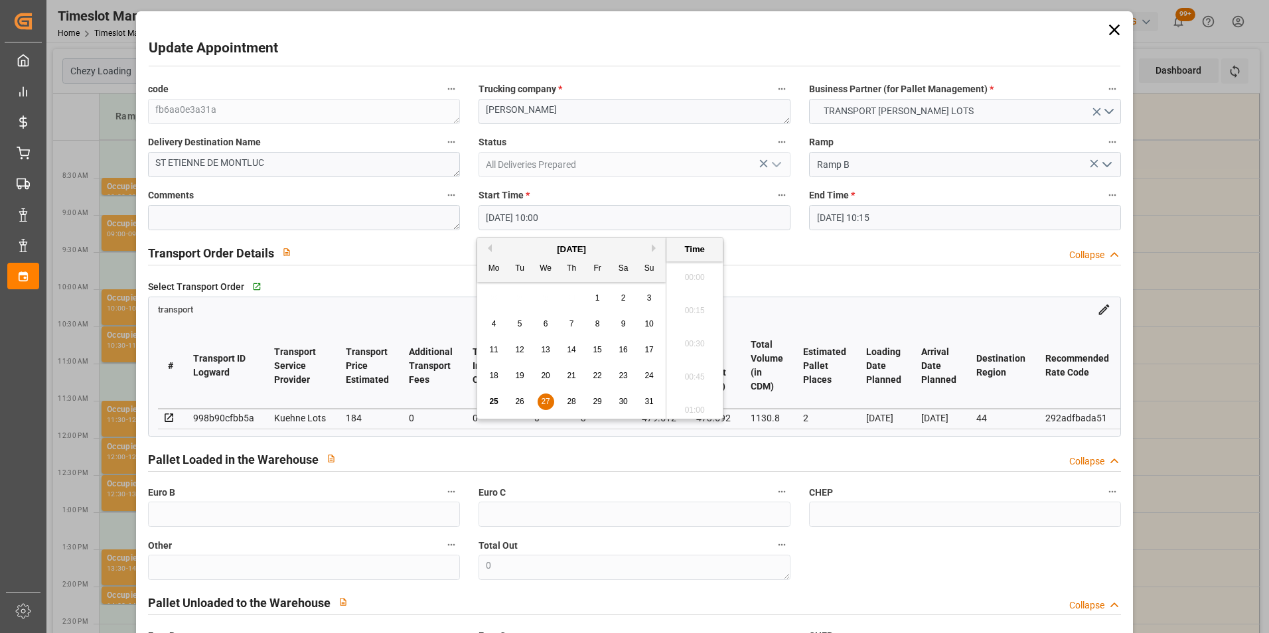
click at [535, 218] on input "[DATE] 10:00" at bounding box center [634, 217] width 312 height 25
click at [514, 398] on div "26" at bounding box center [520, 402] width 17 height 16
click at [697, 306] on li "12:45" at bounding box center [694, 306] width 56 height 33
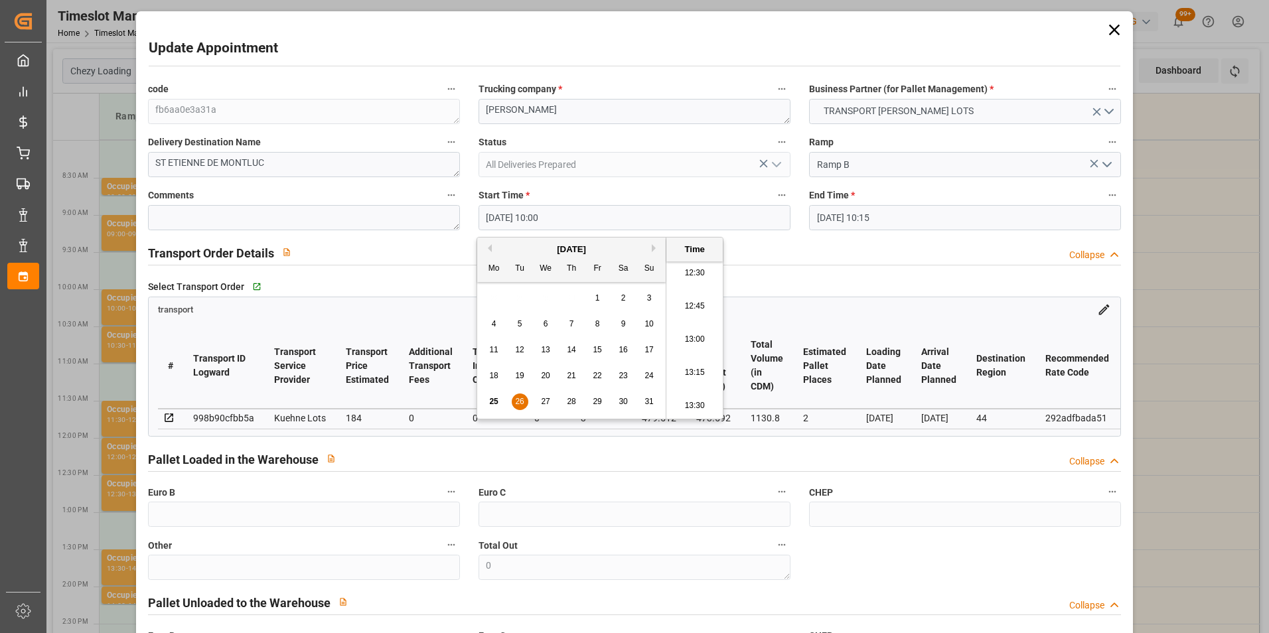
type input "[DATE] 12:45"
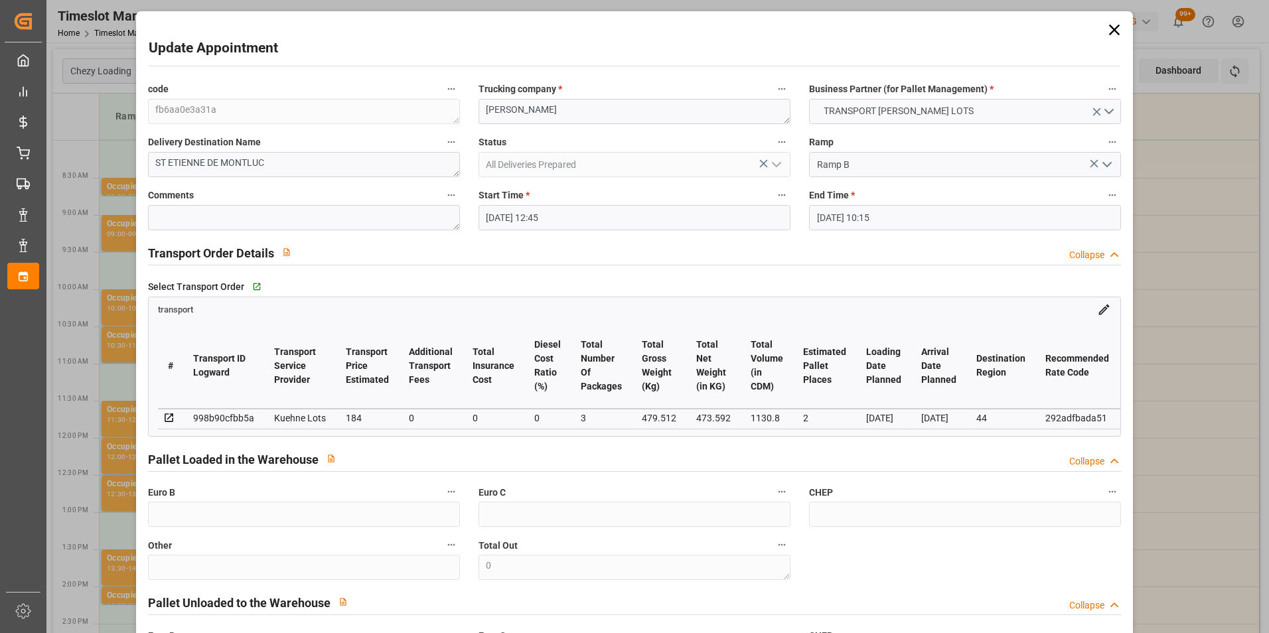
click at [828, 208] on input "[DATE] 10:15" at bounding box center [965, 217] width 312 height 25
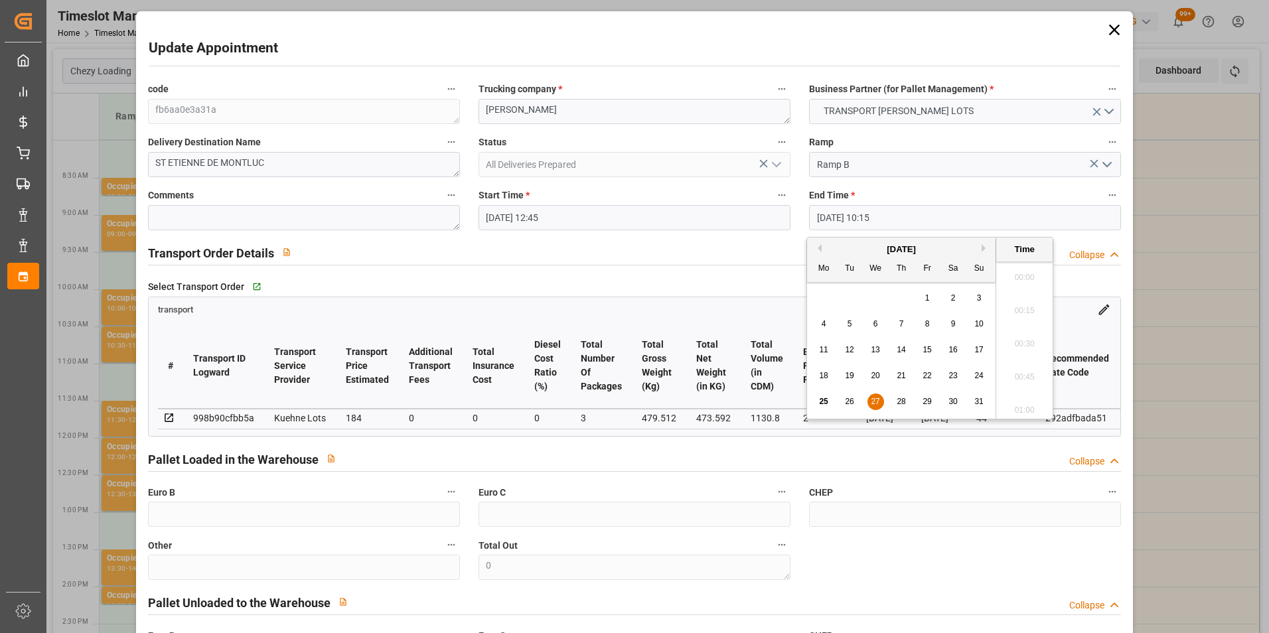
scroll to position [1298, 0]
click at [849, 401] on span "26" at bounding box center [849, 401] width 9 height 9
click at [1018, 367] on li "13:00" at bounding box center [1024, 372] width 56 height 33
type input "[DATE] 13:00"
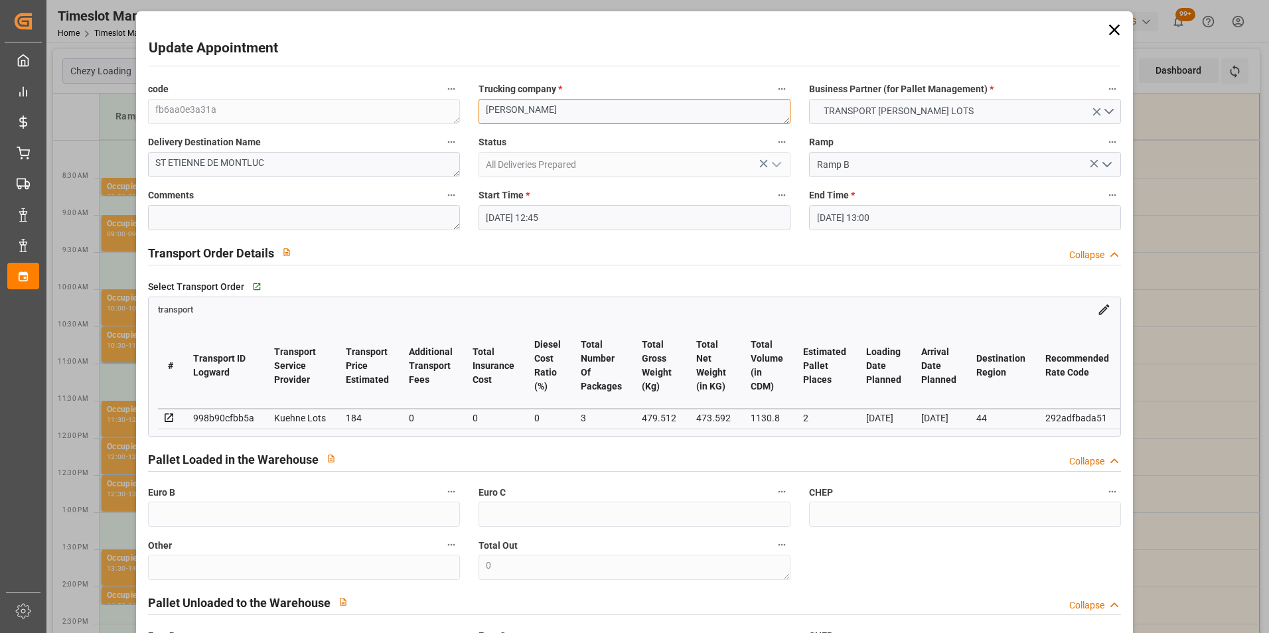
click at [556, 116] on textarea "[PERSON_NAME]" at bounding box center [634, 111] width 312 height 25
click at [336, 115] on div "code fb6aa0e3a31a Trucking company * ANTOINE Business Partner (for Pallet Manag…" at bounding box center [635, 402] width 992 height 653
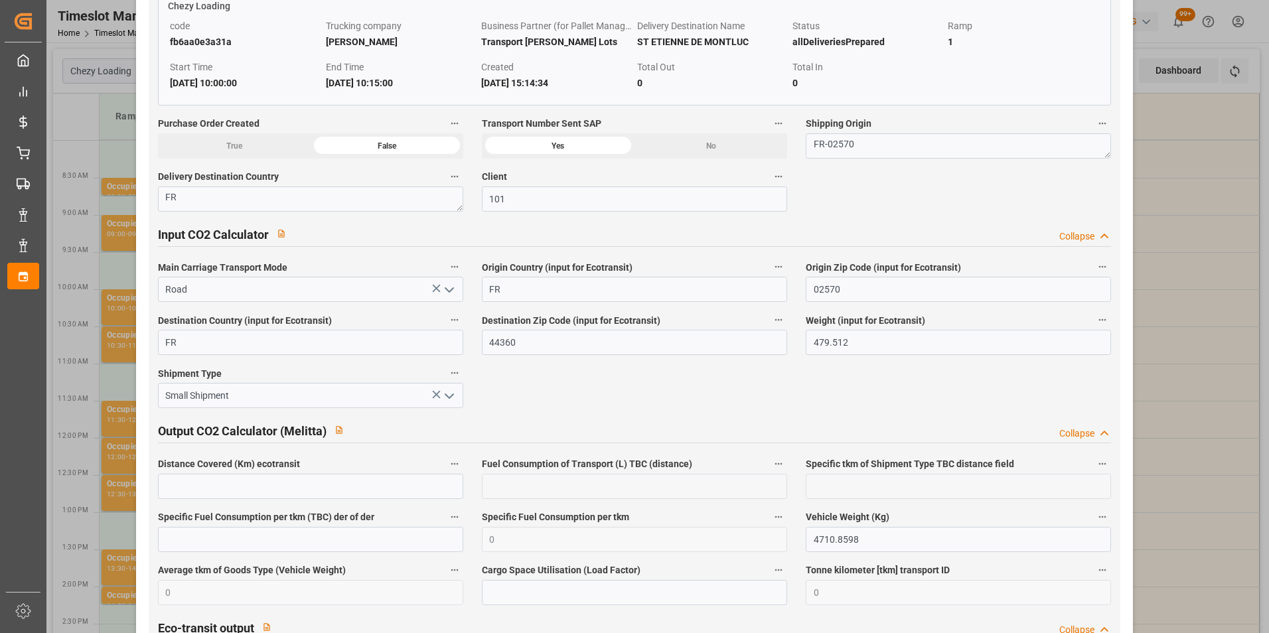
scroll to position [2165, 0]
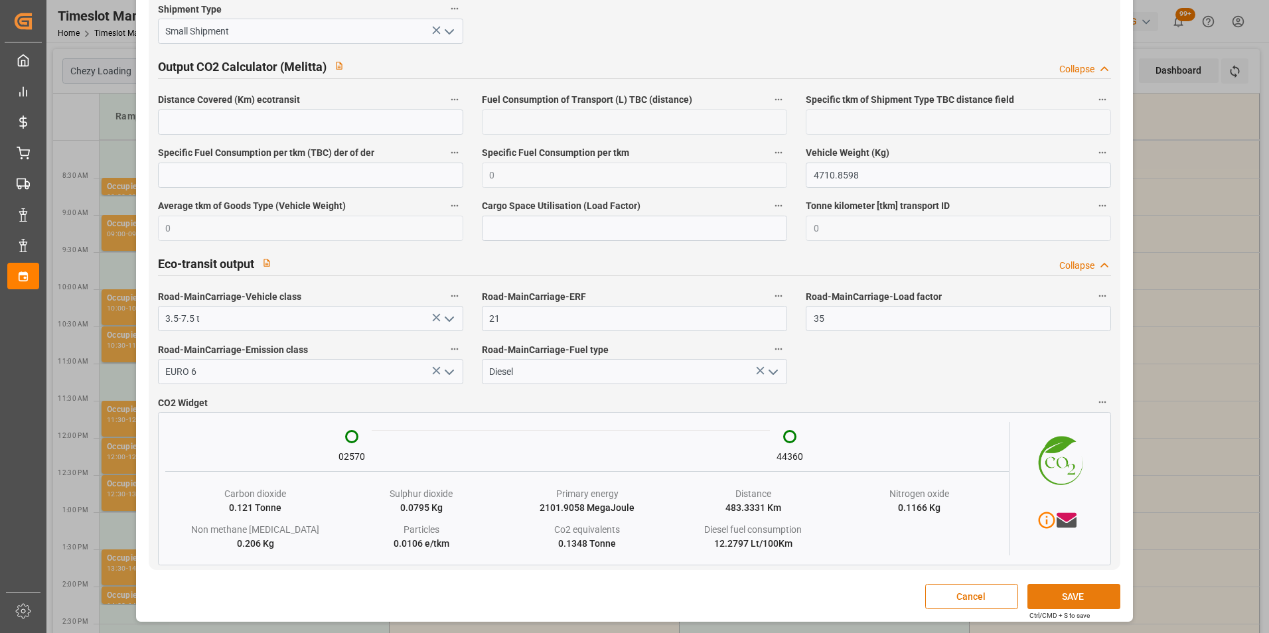
type textarea "[PERSON_NAME]"
click at [1060, 594] on button "SAVE" at bounding box center [1073, 596] width 93 height 25
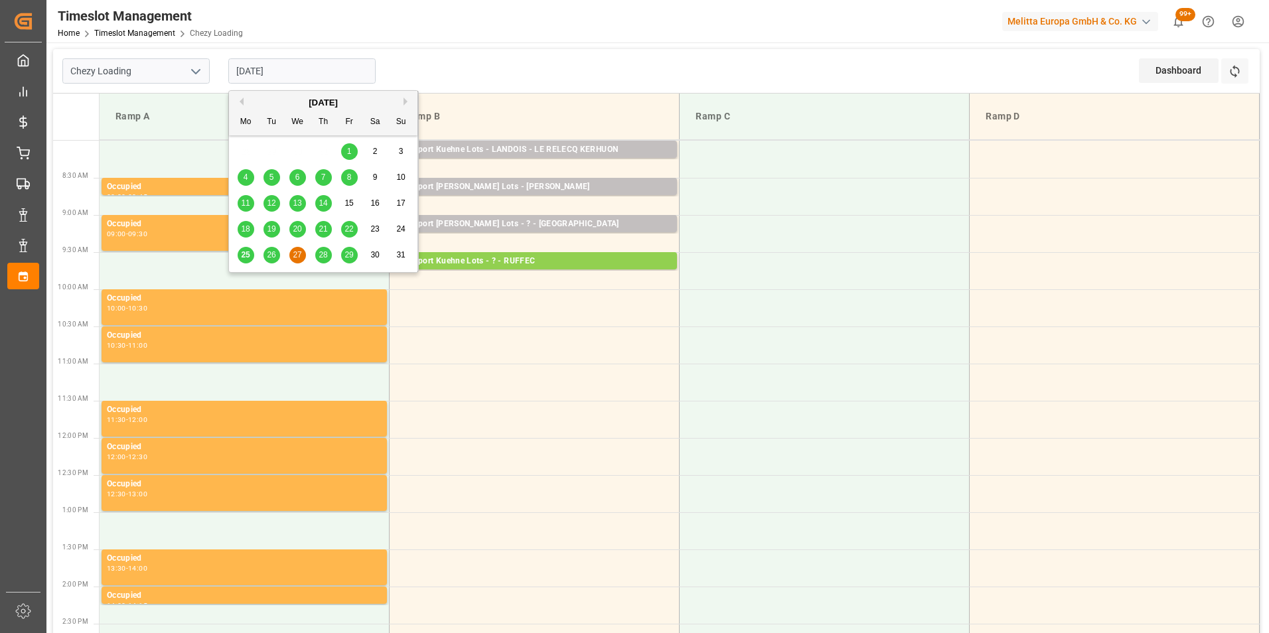
click at [288, 76] on input "[DATE]" at bounding box center [301, 70] width 147 height 25
click at [273, 254] on span "26" at bounding box center [271, 254] width 9 height 9
type input "[DATE]"
